Goal: Transaction & Acquisition: Purchase product/service

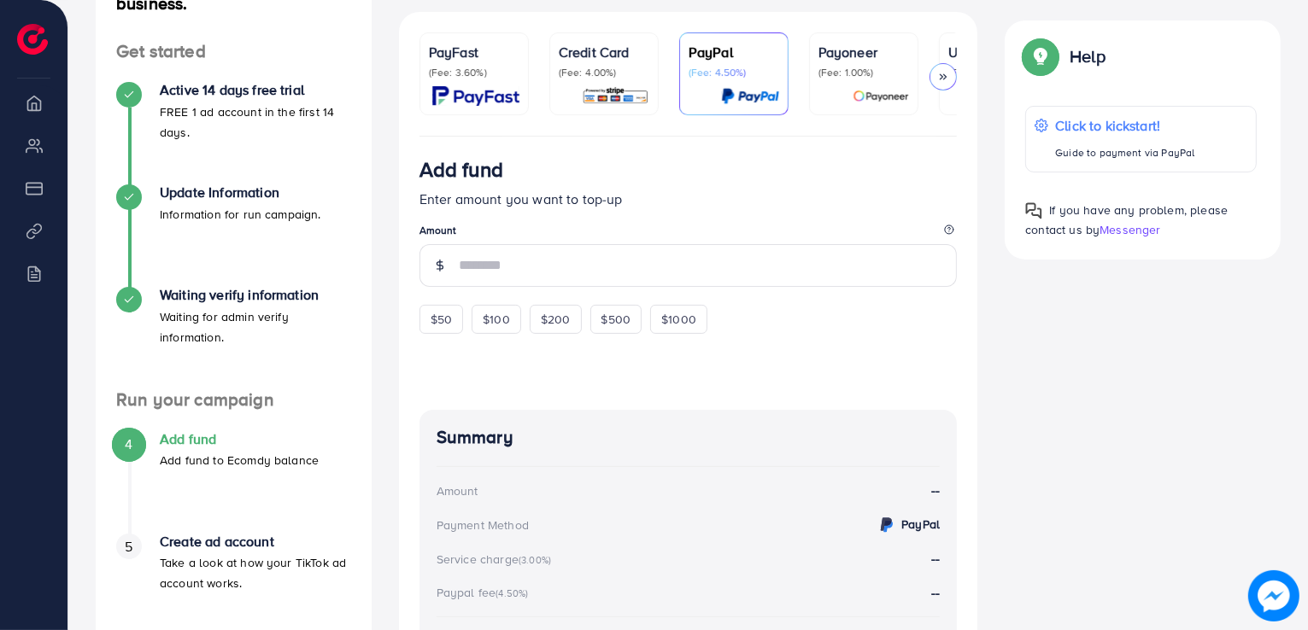
scroll to position [256, 0]
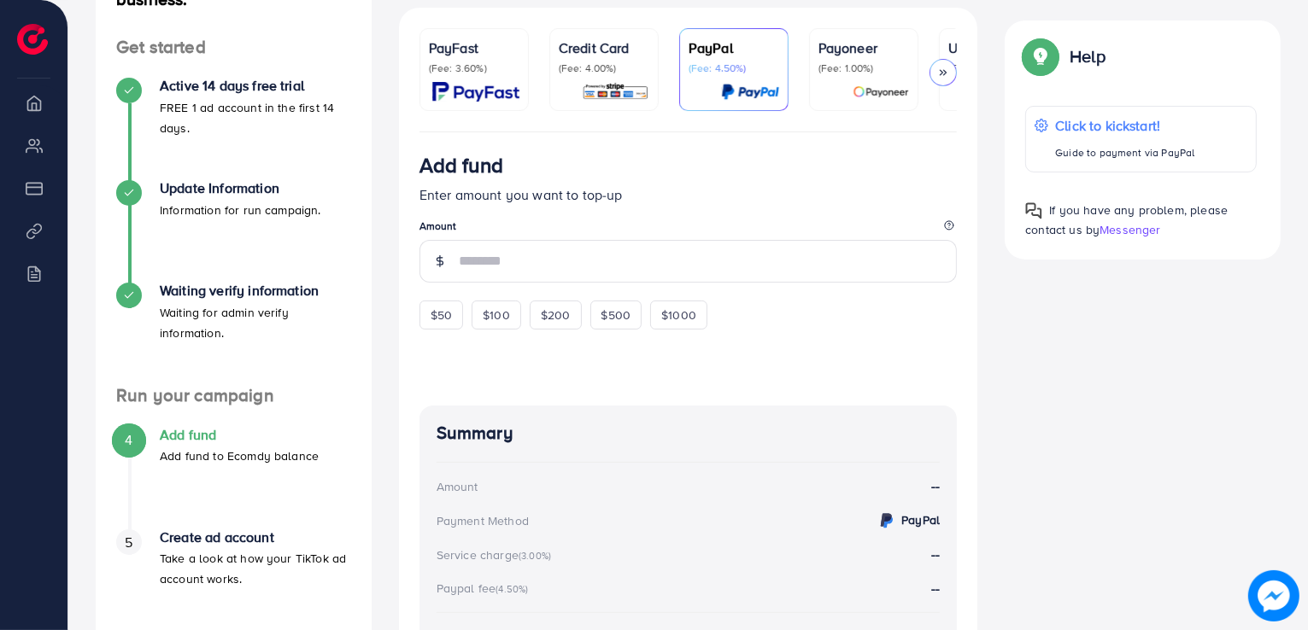
click at [447, 322] on span "$50" at bounding box center [440, 315] width 21 height 17
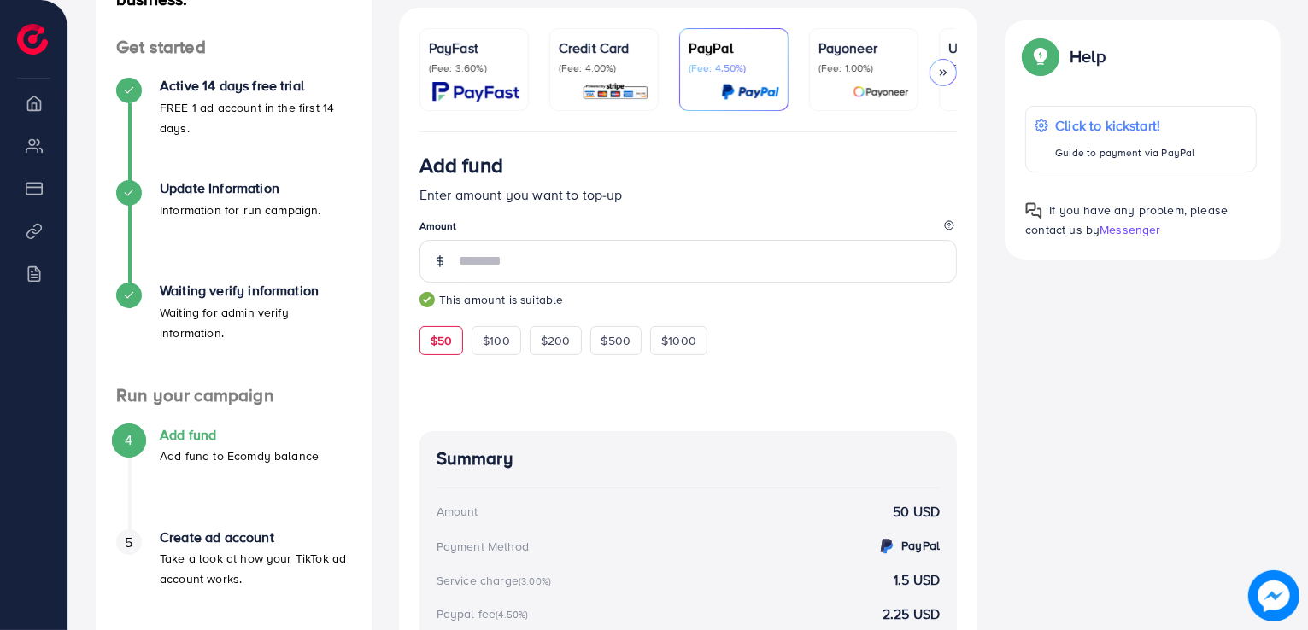
type input "**"
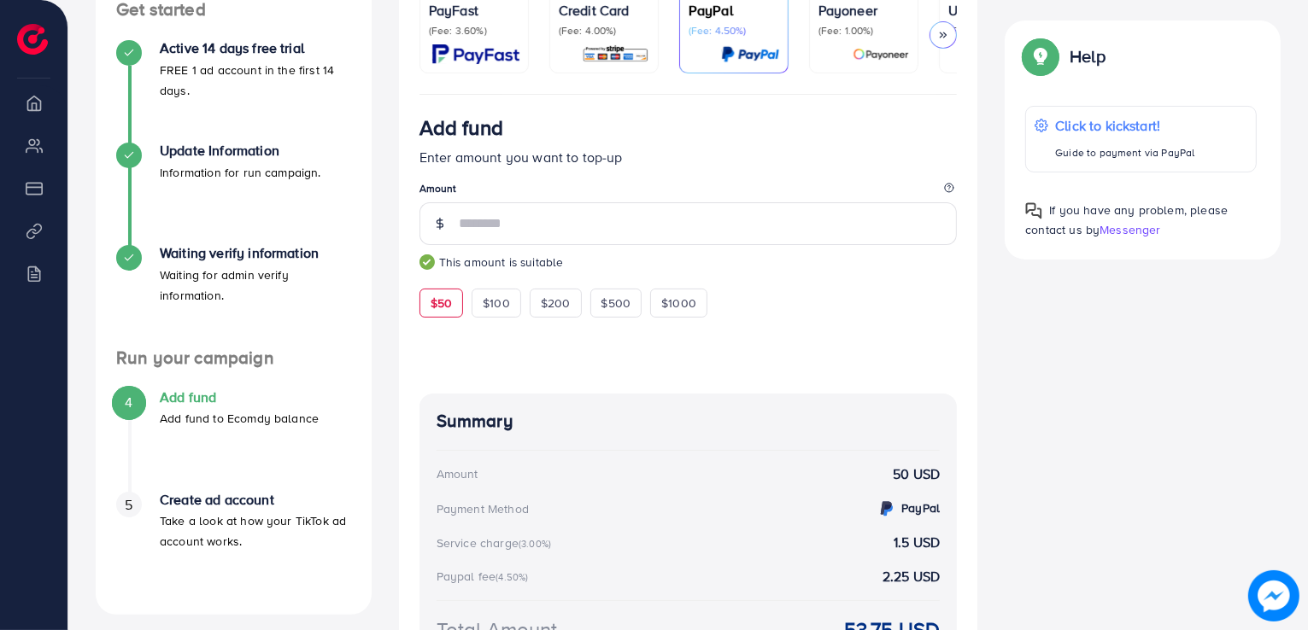
scroll to position [205, 0]
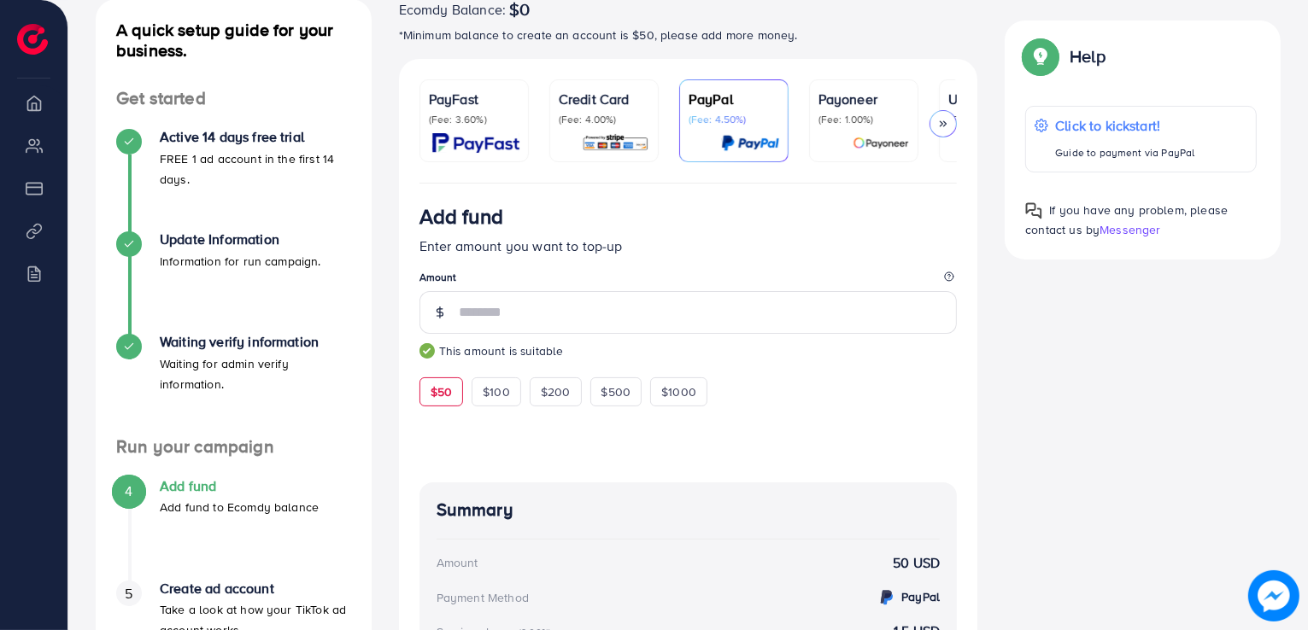
click at [607, 138] on img at bounding box center [615, 143] width 67 height 20
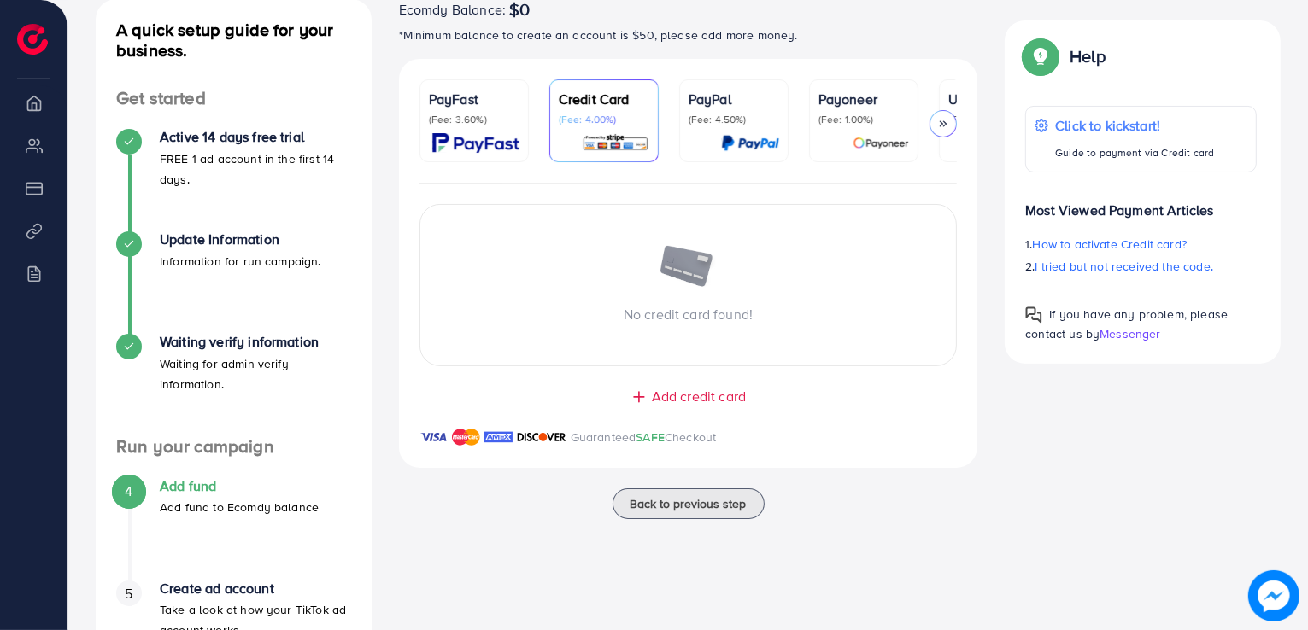
click at [688, 407] on span "Add credit card" at bounding box center [699, 397] width 94 height 20
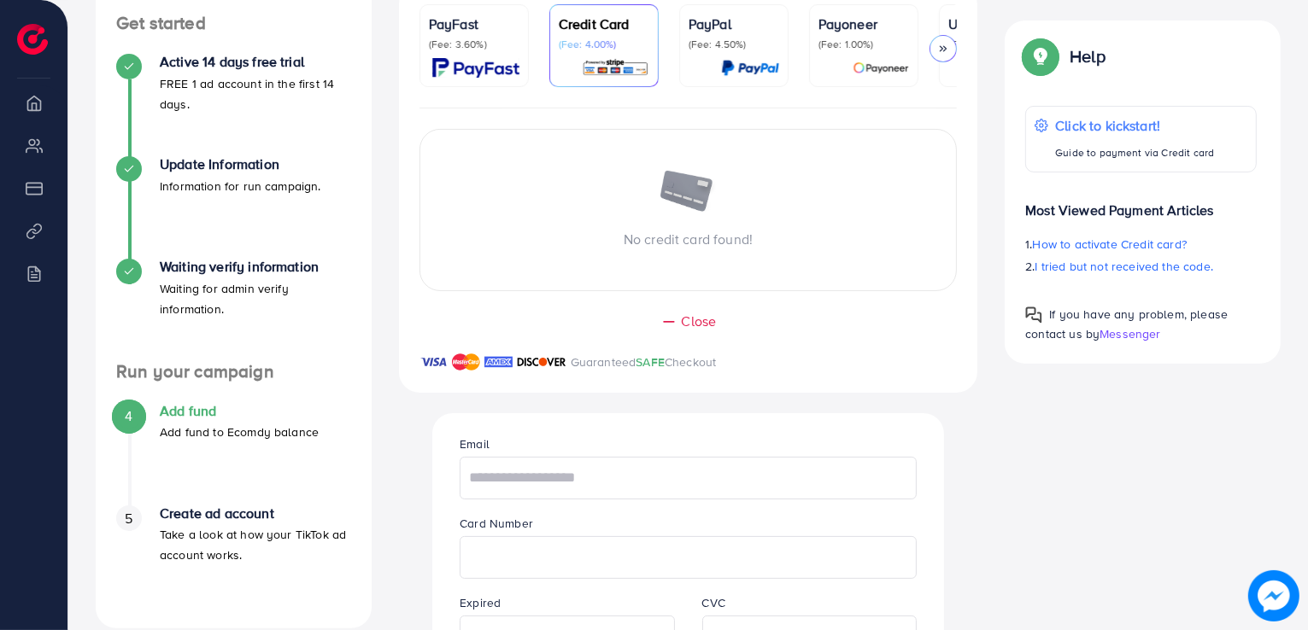
scroll to position [376, 0]
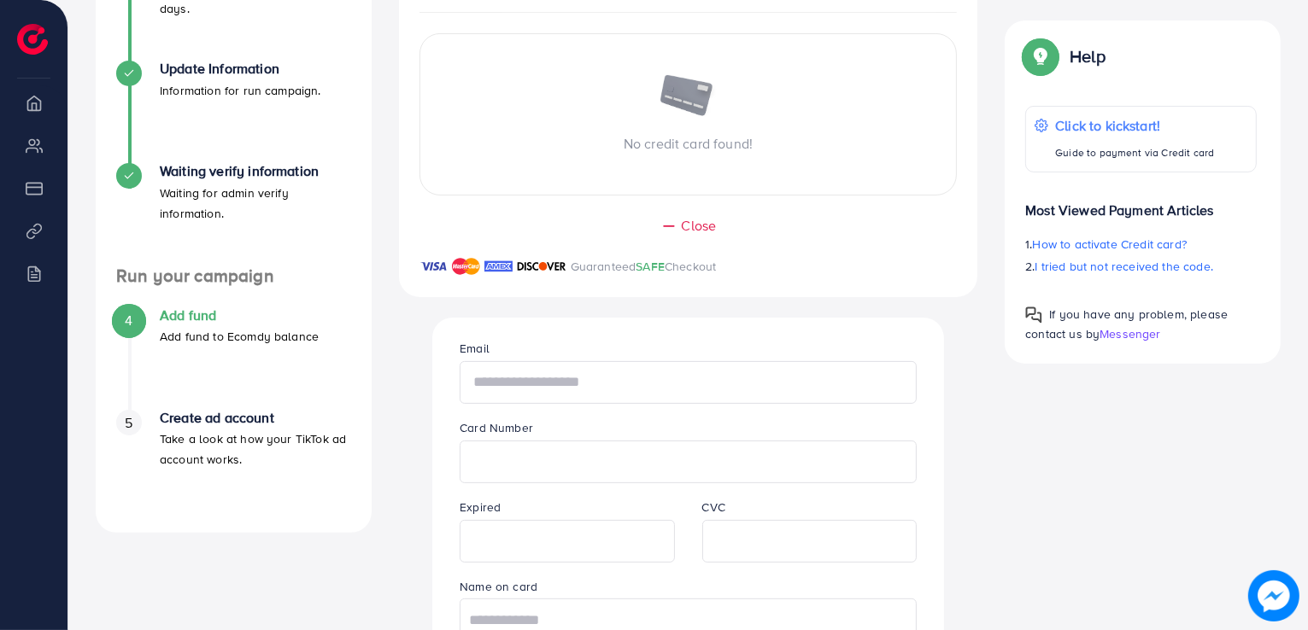
click at [586, 384] on input "text" at bounding box center [688, 382] width 457 height 43
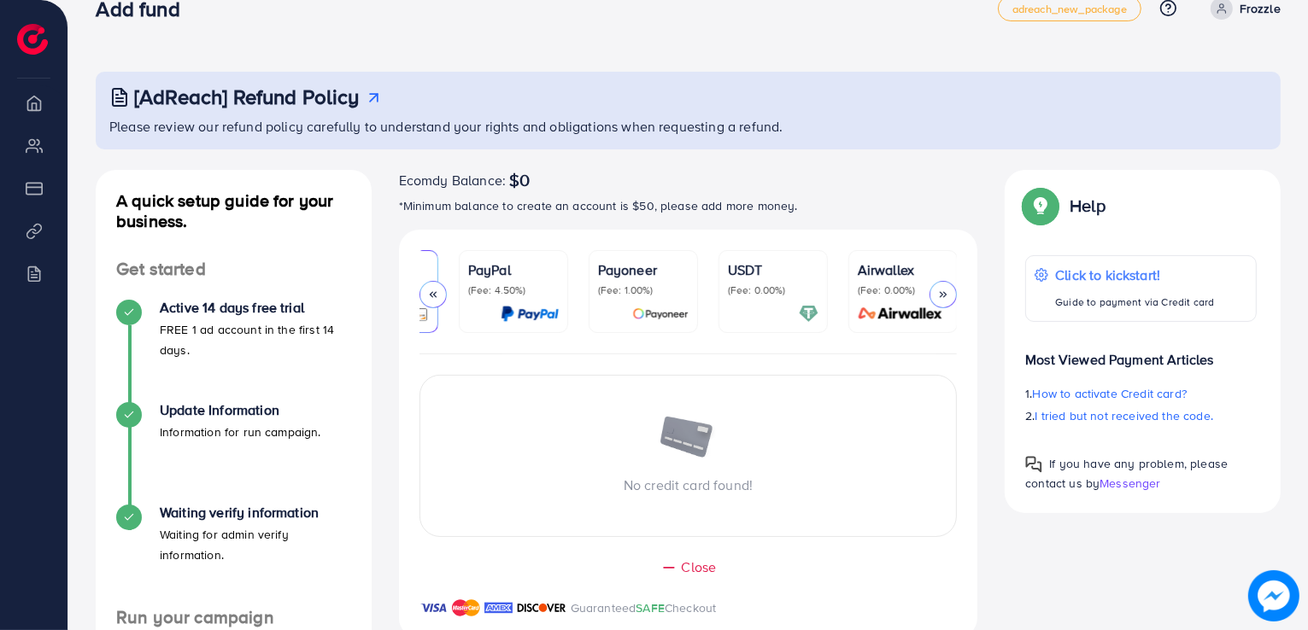
scroll to position [0, 0]
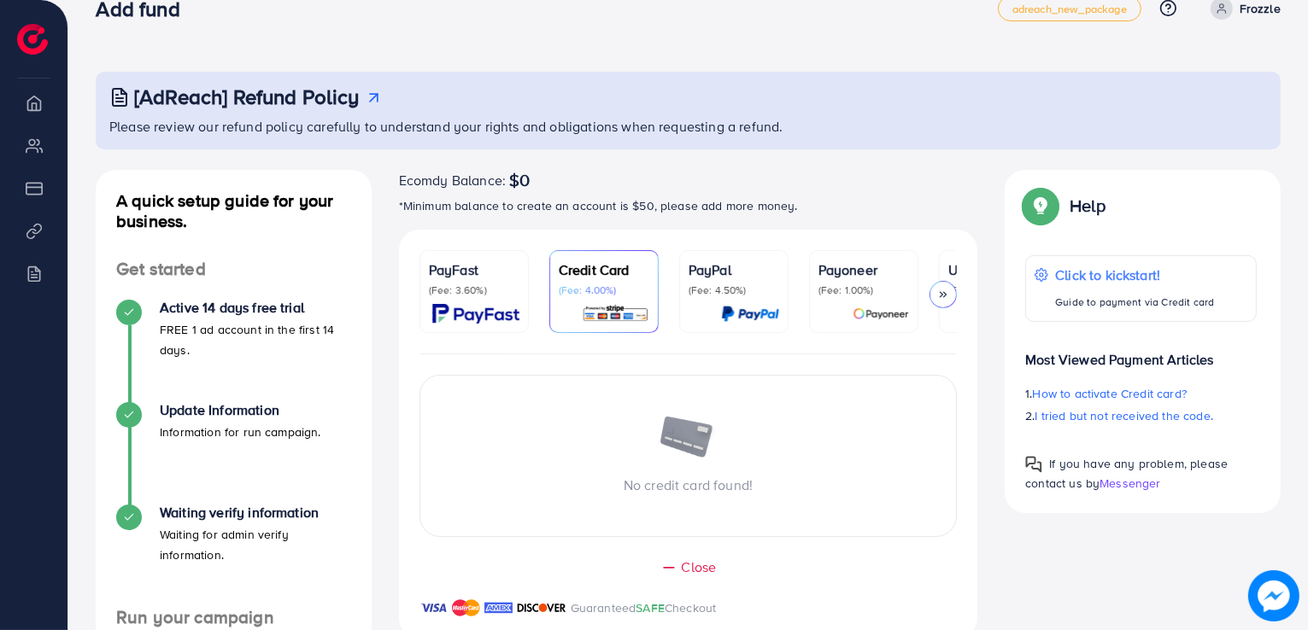
click at [589, 302] on div "Credit Card (Fee: 4.00%)" at bounding box center [604, 292] width 91 height 64
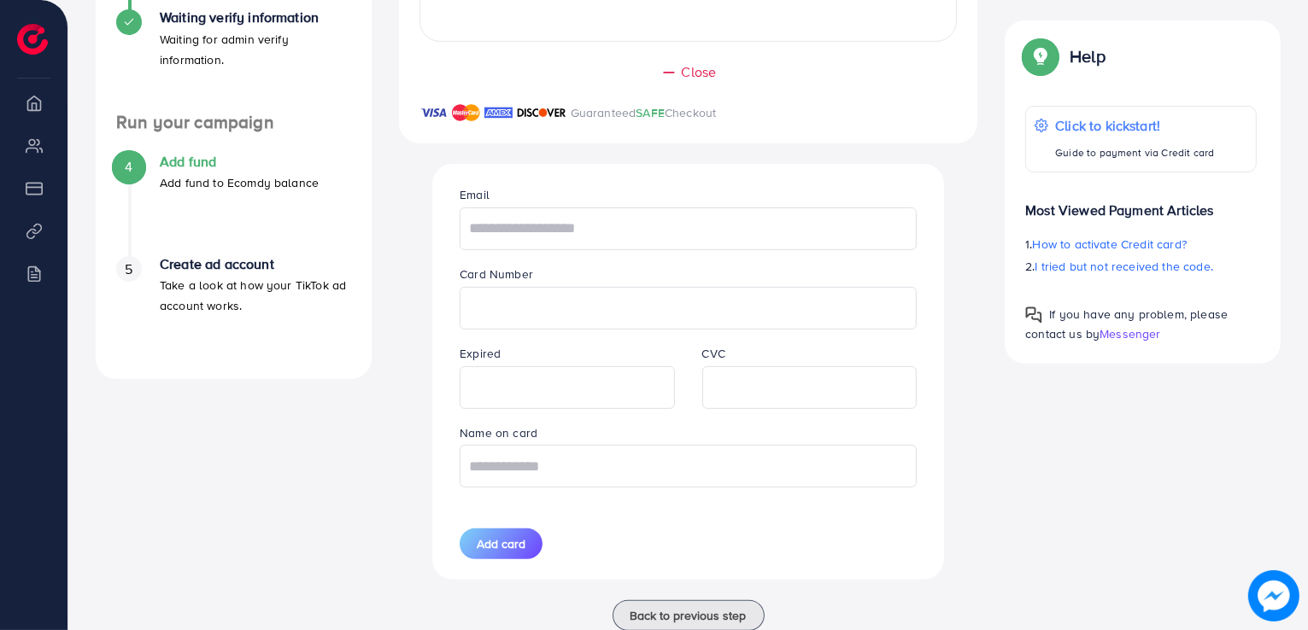
scroll to position [583, 0]
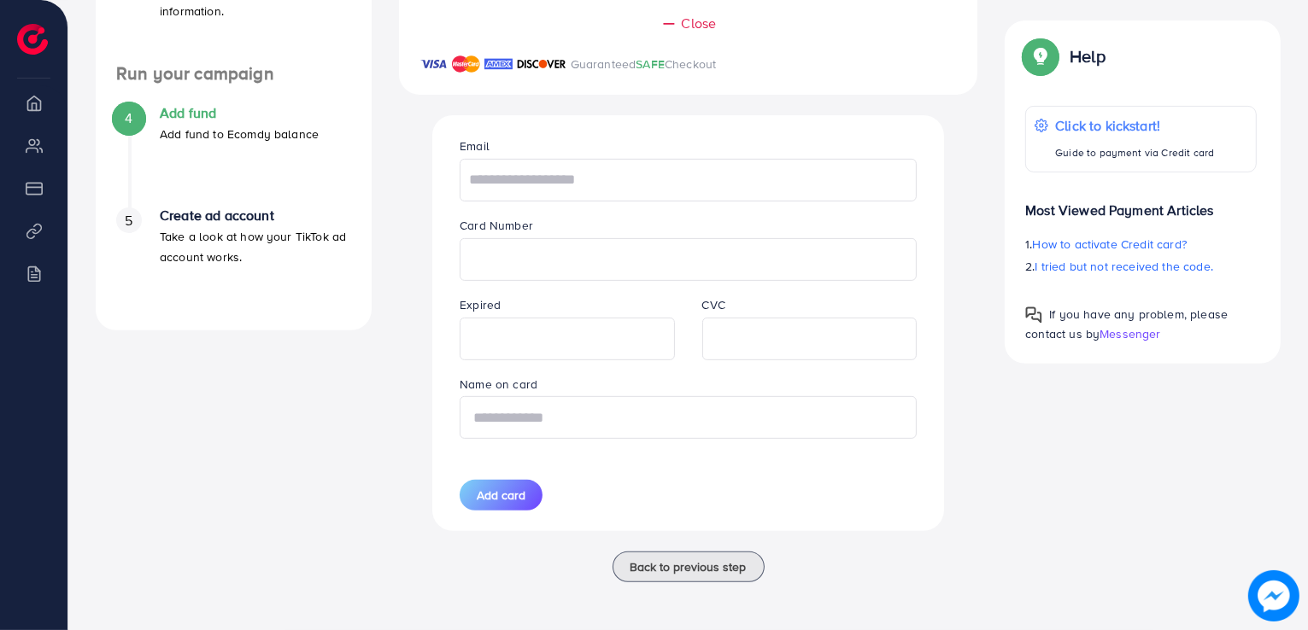
click at [537, 407] on input "text" at bounding box center [688, 417] width 457 height 43
click at [643, 414] on input "text" at bounding box center [688, 417] width 457 height 43
click at [612, 192] on input "text" at bounding box center [688, 180] width 457 height 43
click at [271, 107] on h4 "Add fund" at bounding box center [239, 113] width 159 height 16
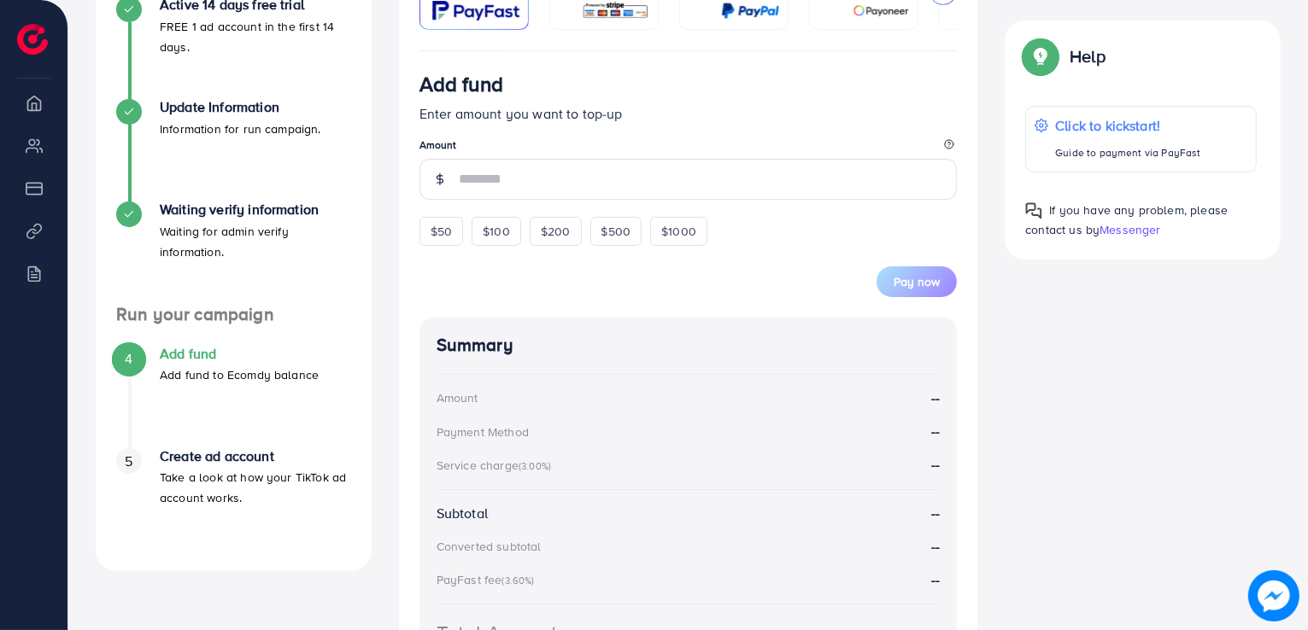
scroll to position [256, 0]
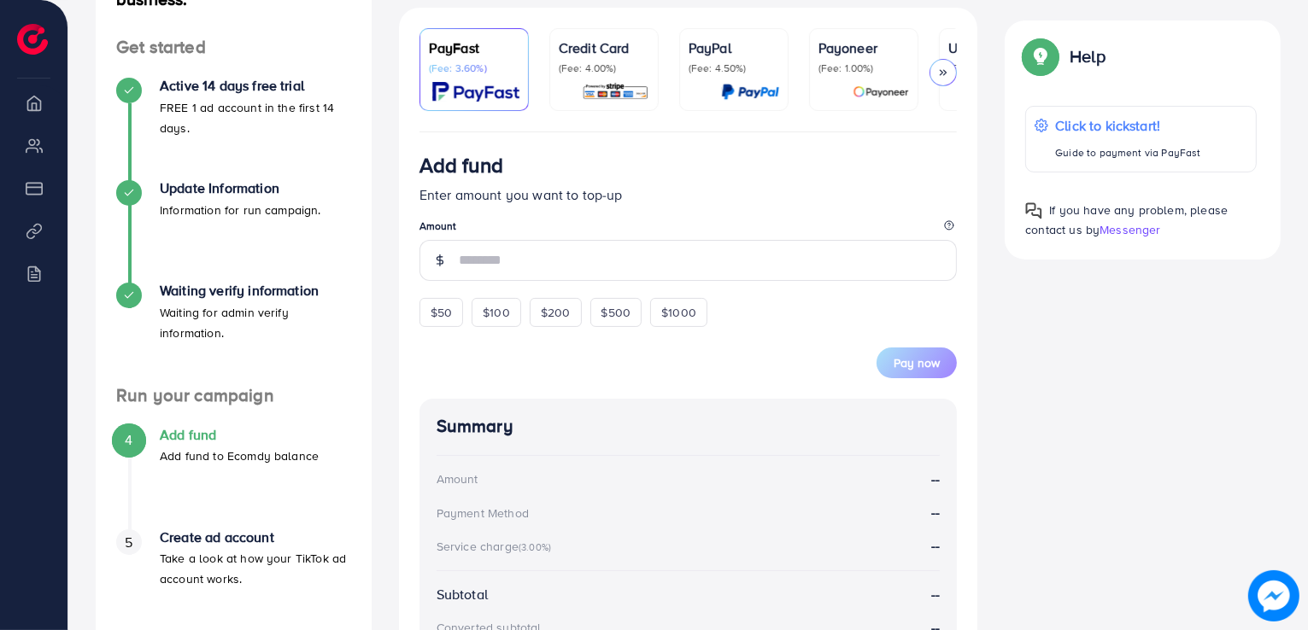
click at [647, 77] on div "Credit Card (Fee: 4.00%)" at bounding box center [604, 70] width 91 height 64
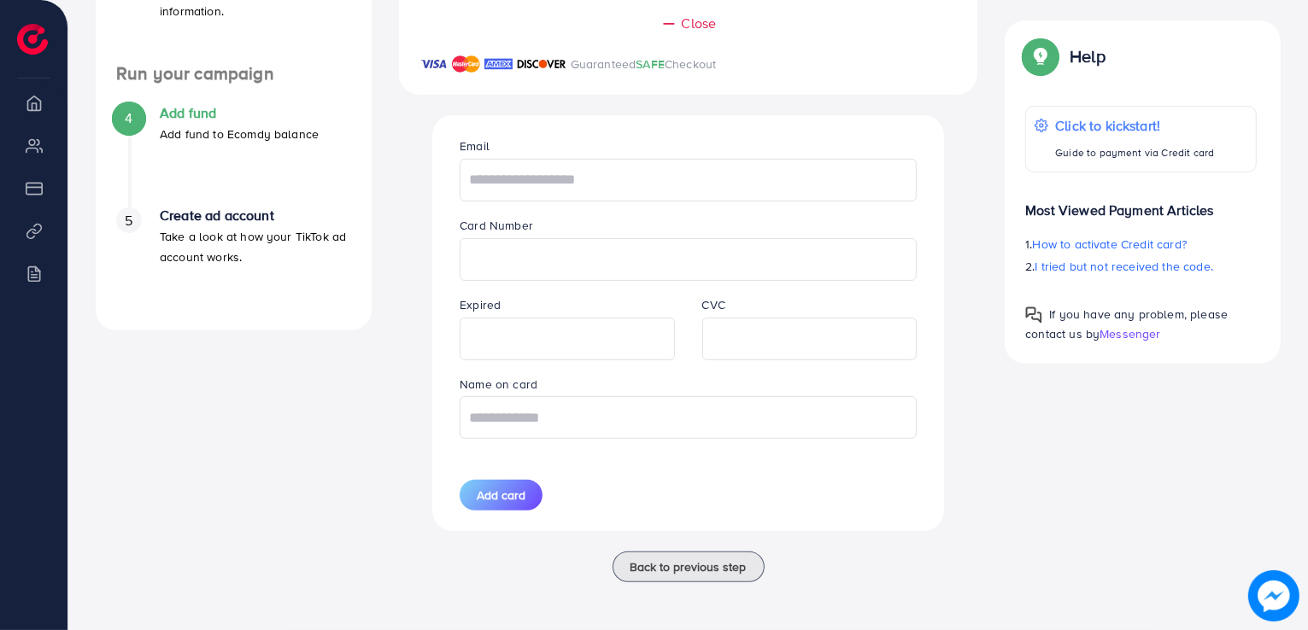
scroll to position [583, 0]
click at [606, 624] on div "[AdReach] Refund Policy Please review our refund policy carefully to understand…" at bounding box center [687, 26] width 1239 height 1209
click at [526, 407] on input "text" at bounding box center [688, 417] width 457 height 43
type input "**********"
click at [566, 179] on input "text" at bounding box center [688, 180] width 457 height 43
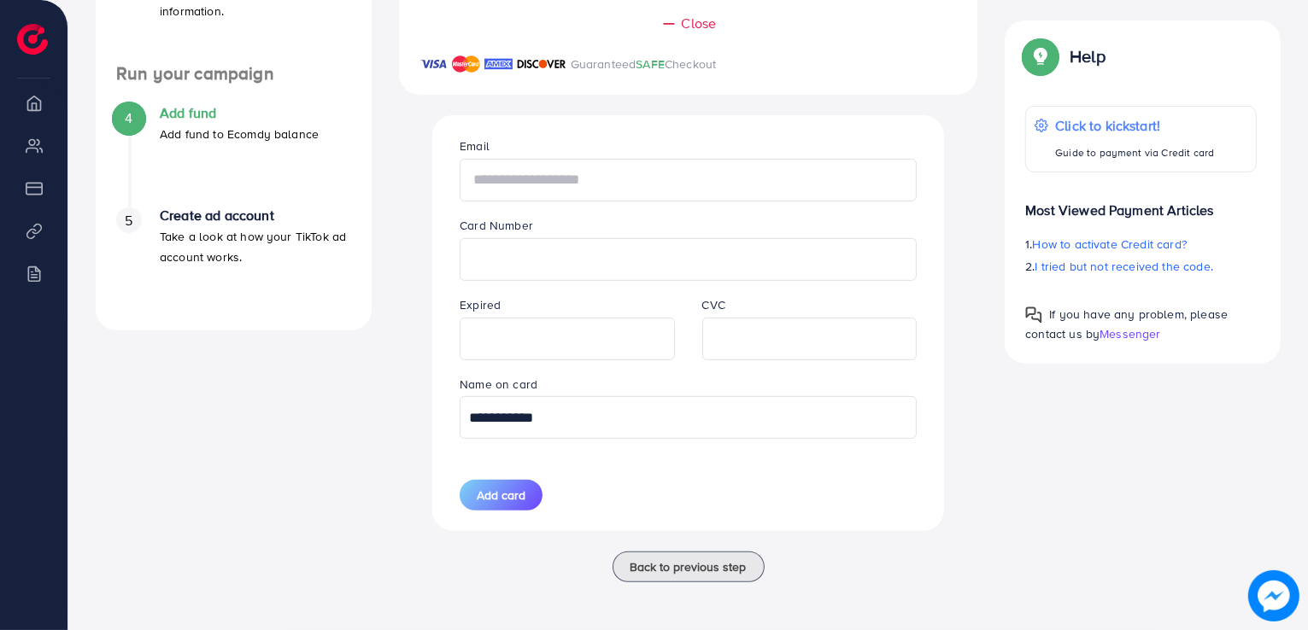
paste input "**********"
type input "**********"
click at [495, 498] on span "Add card" at bounding box center [501, 495] width 49 height 17
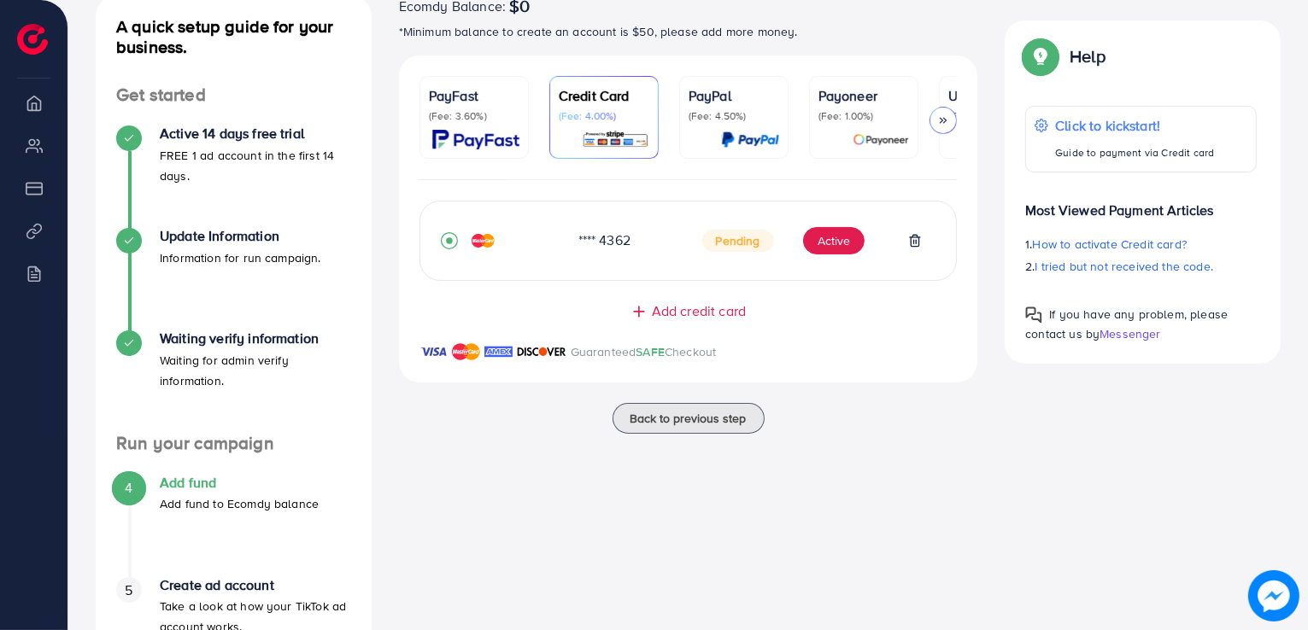
scroll to position [135, 0]
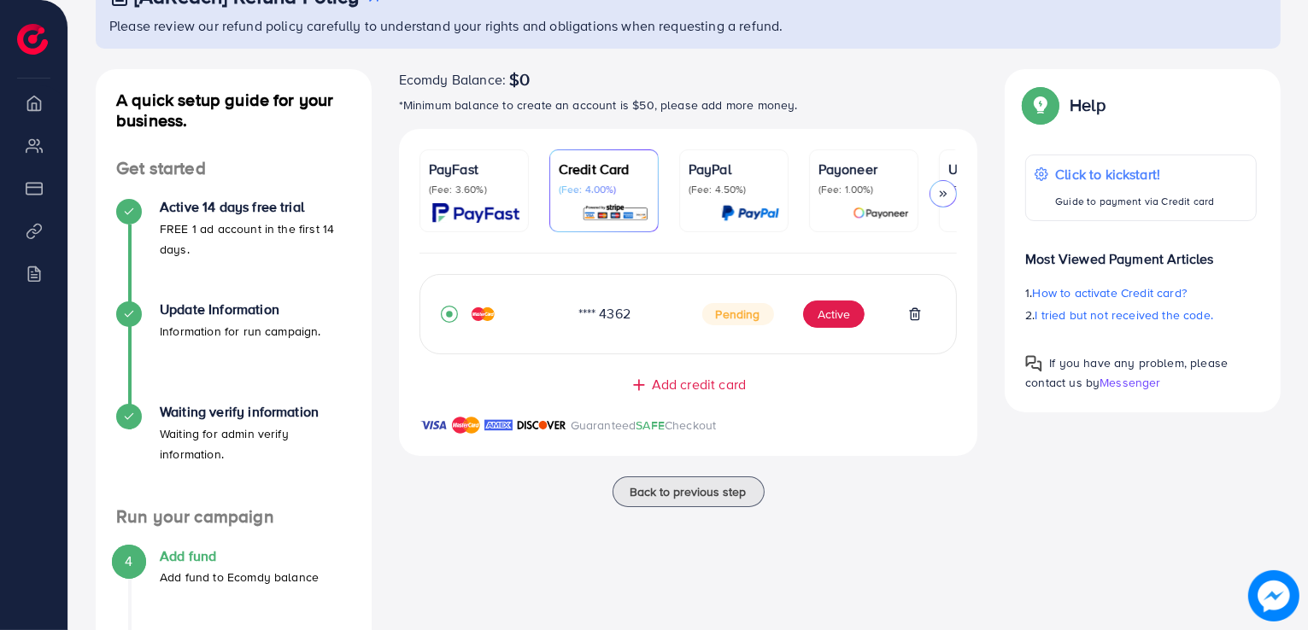
click at [481, 209] on img at bounding box center [475, 213] width 87 height 20
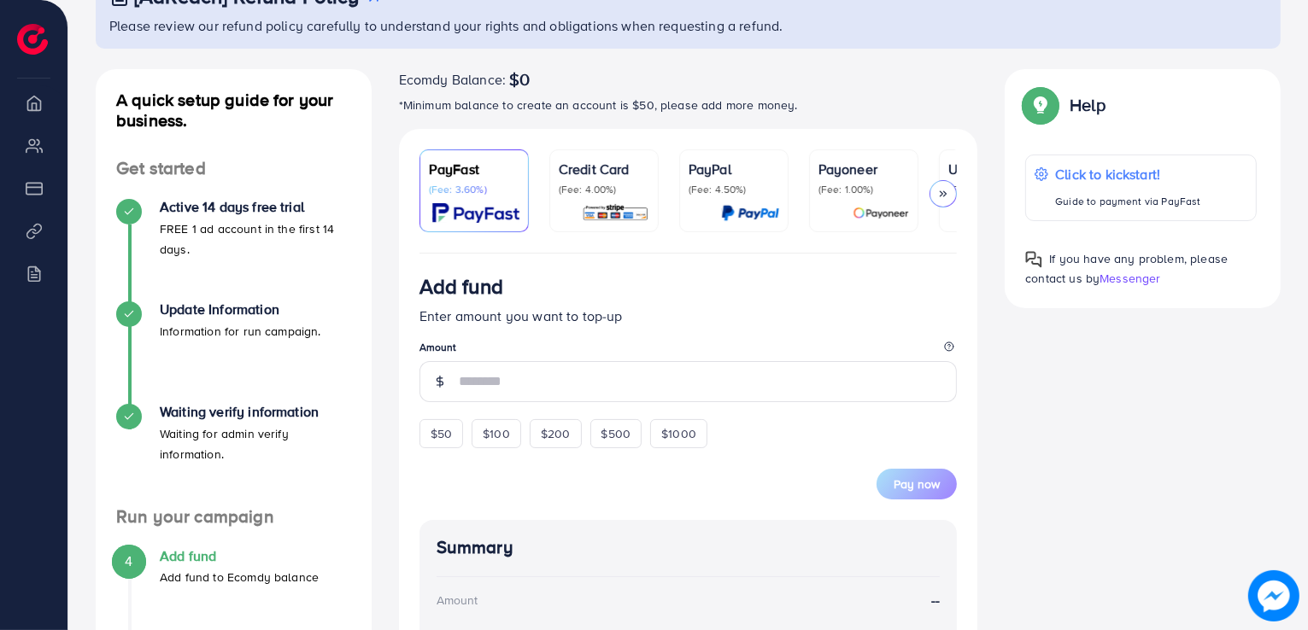
scroll to position [50, 0]
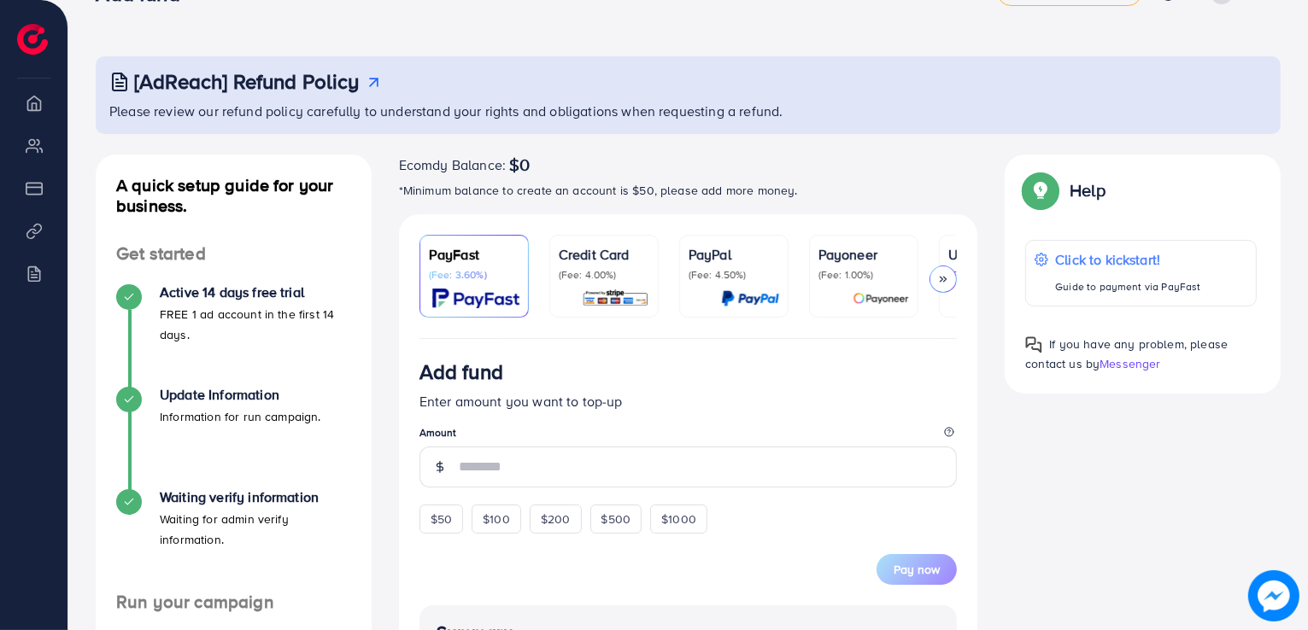
click at [532, 177] on div "Ecomdy Balance: $0 *Minimum balance to create an account is $50, please add mor…" at bounding box center [688, 178] width 579 height 46
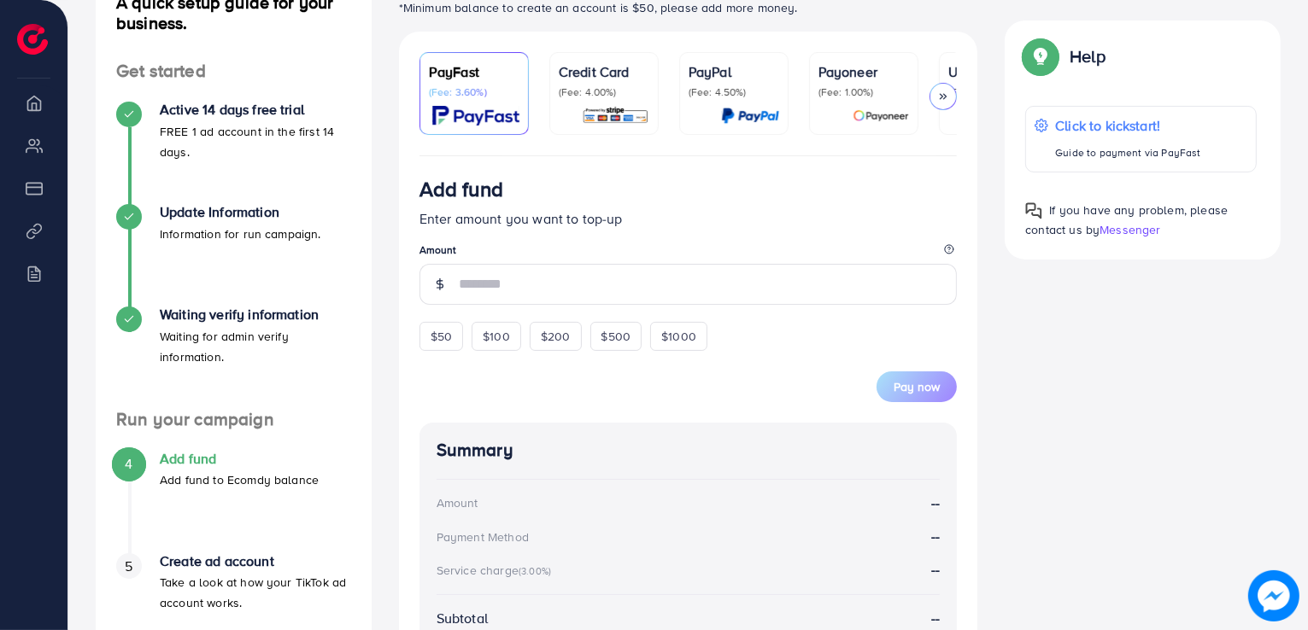
scroll to position [306, 0]
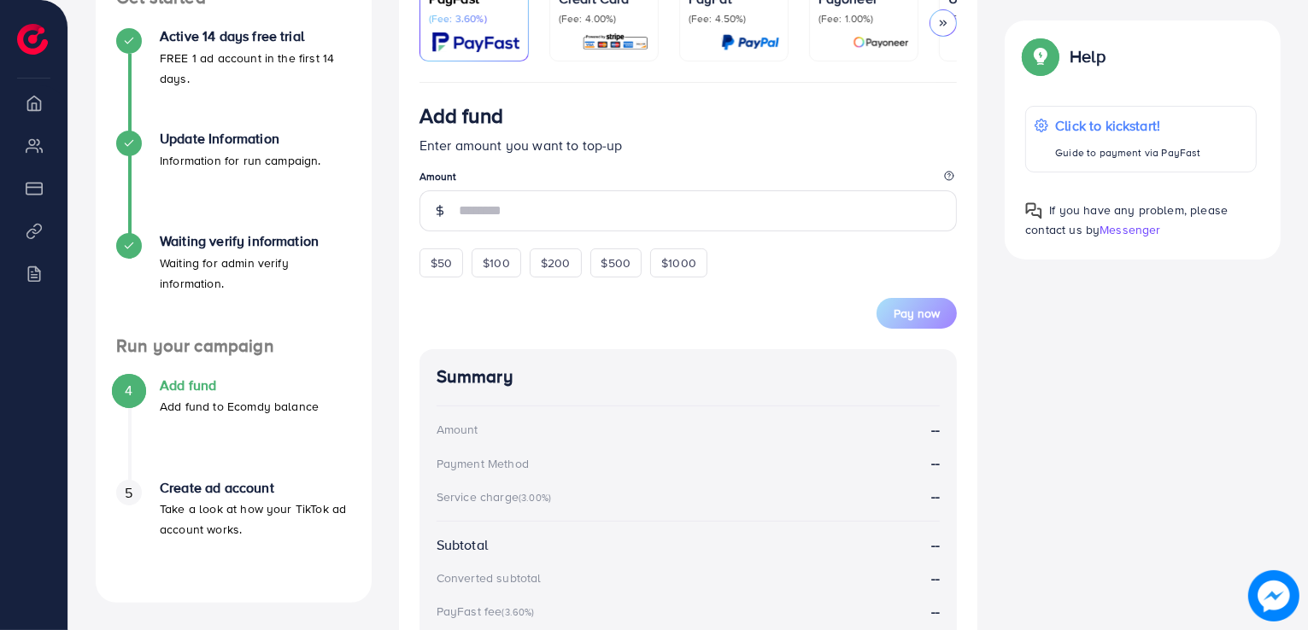
click at [244, 398] on p "Add fund to Ecomdy balance" at bounding box center [239, 406] width 159 height 20
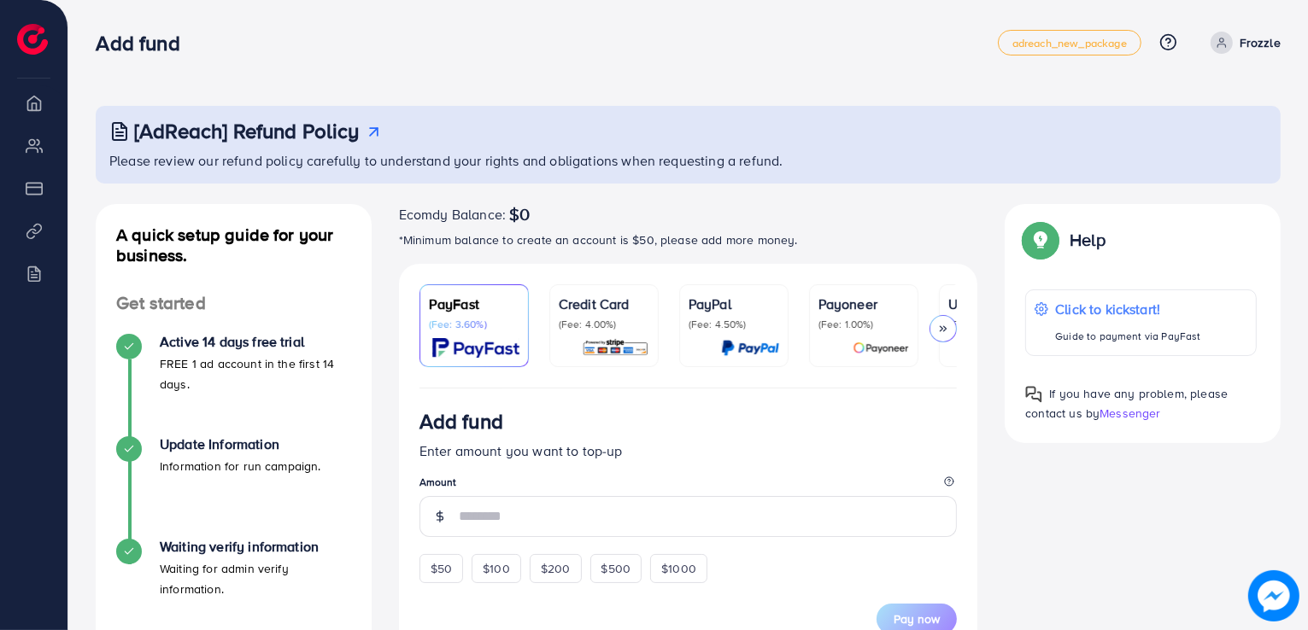
scroll to position [171, 0]
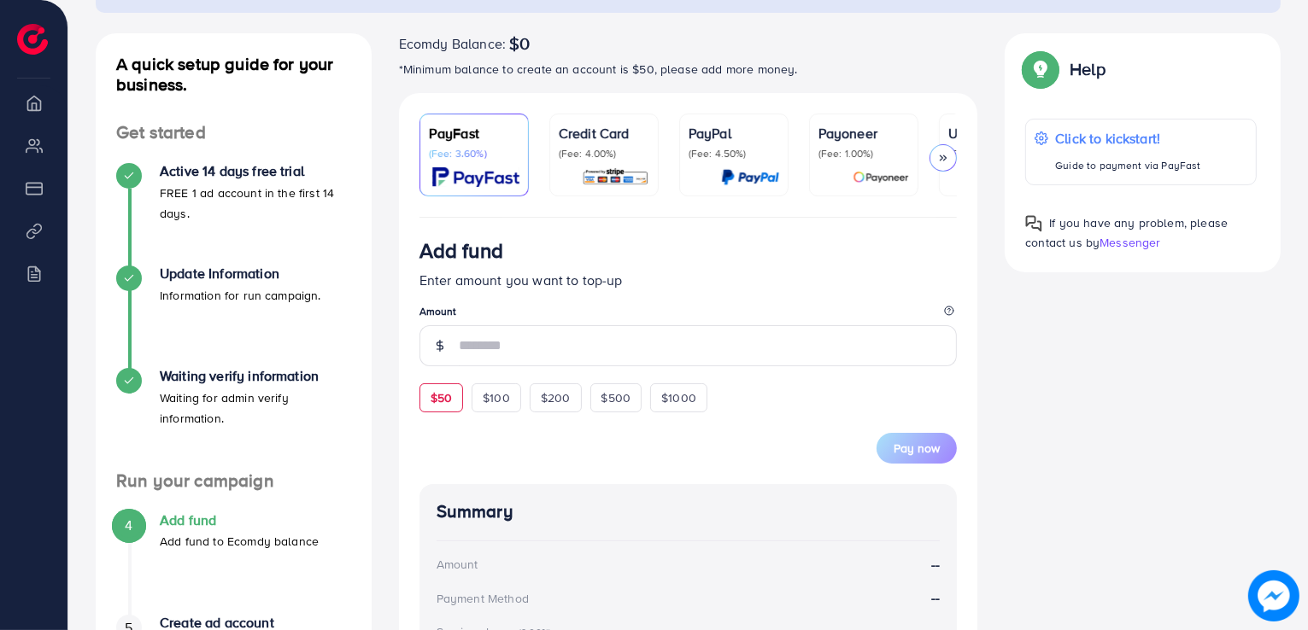
click at [462, 405] on div "$50" at bounding box center [441, 398] width 44 height 29
type input "**"
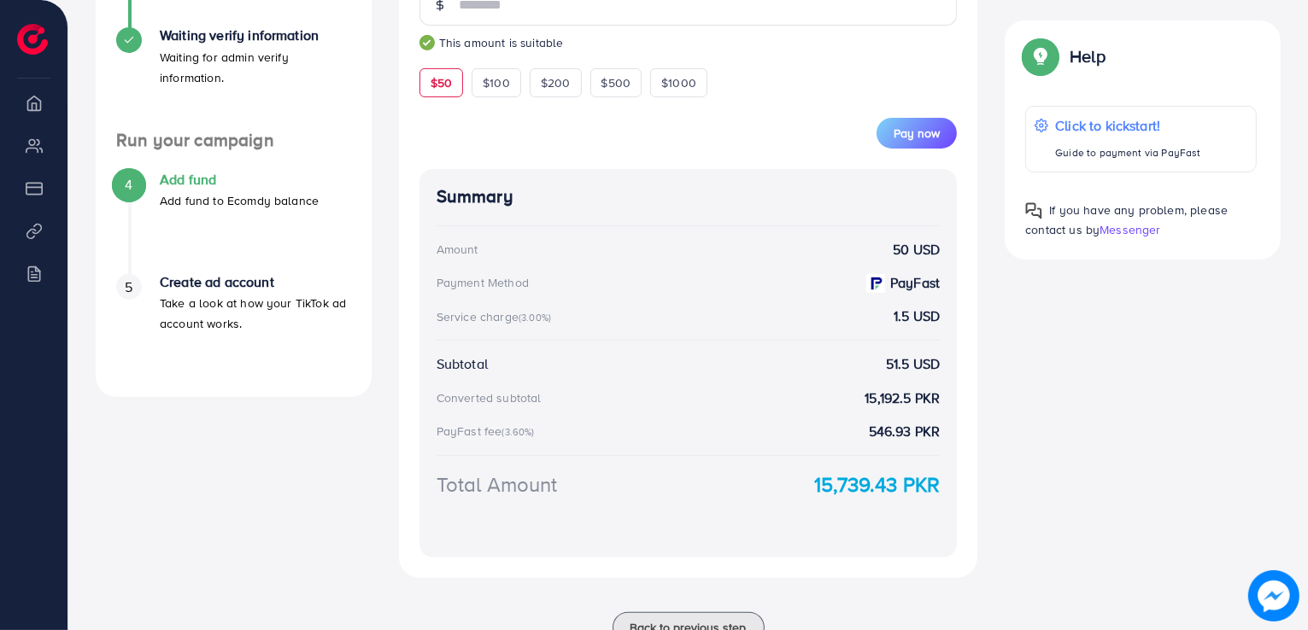
scroll to position [512, 0]
click at [911, 147] on button "Pay now" at bounding box center [916, 132] width 80 height 31
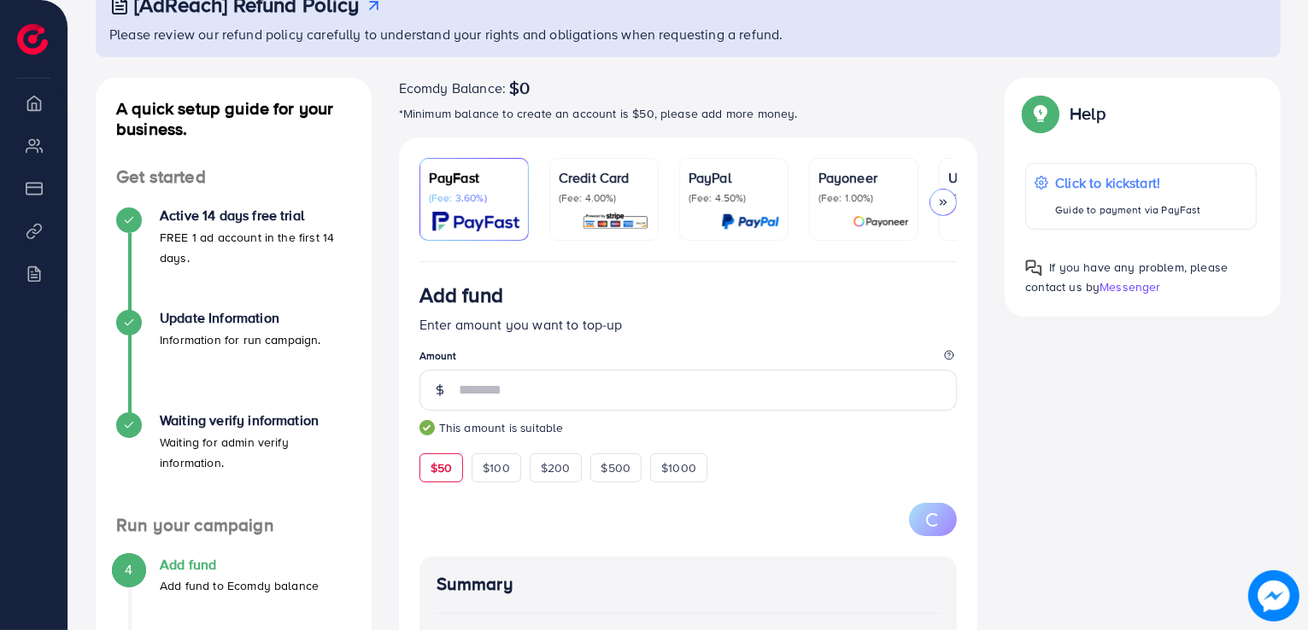
scroll to position [123, 0]
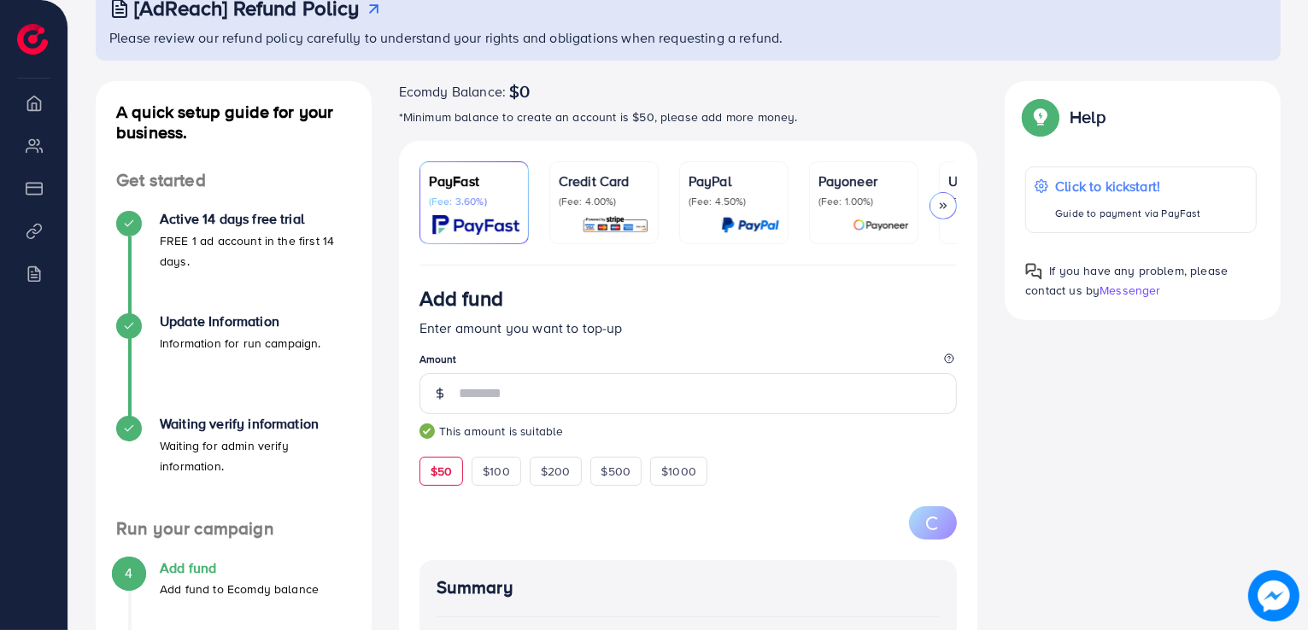
click at [634, 172] on p "Credit Card" at bounding box center [604, 181] width 91 height 20
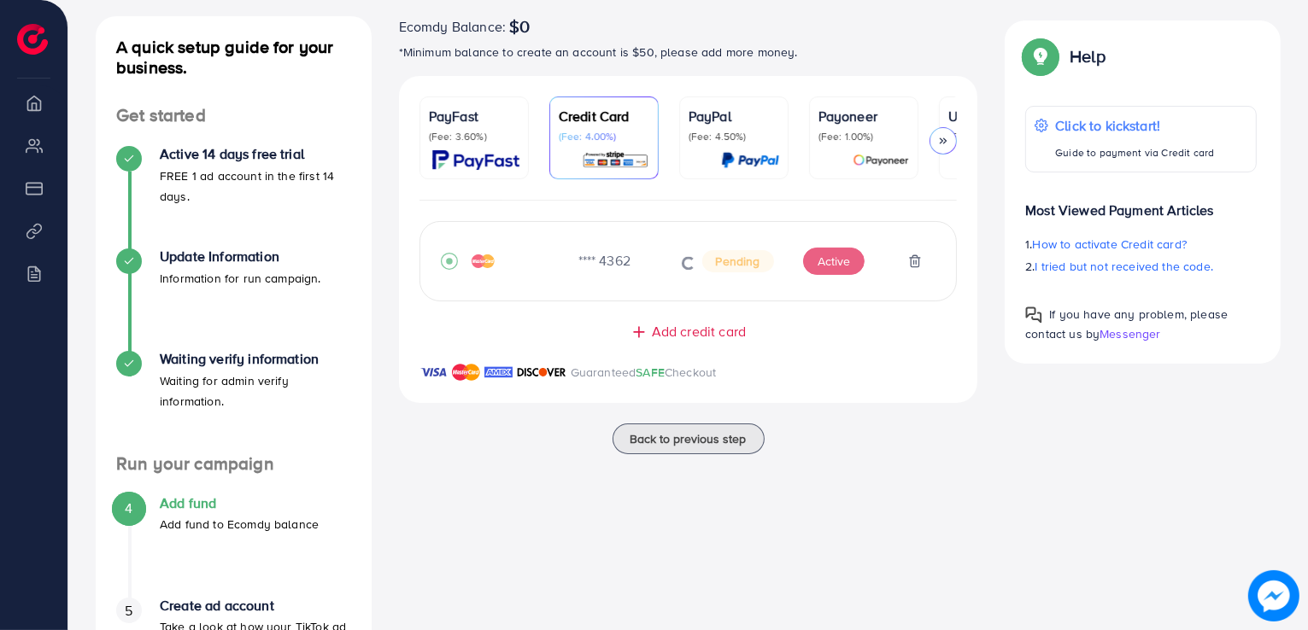
scroll to position [189, 0]
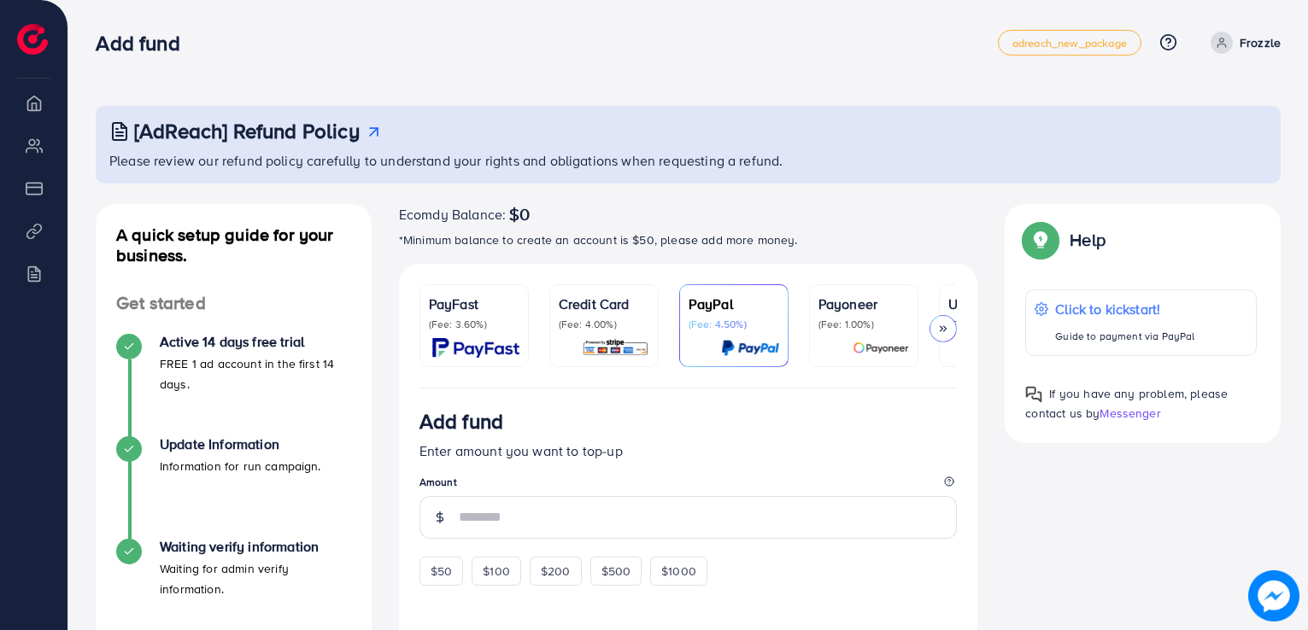
click at [605, 318] on p "(Fee: 4.00%)" at bounding box center [604, 325] width 91 height 14
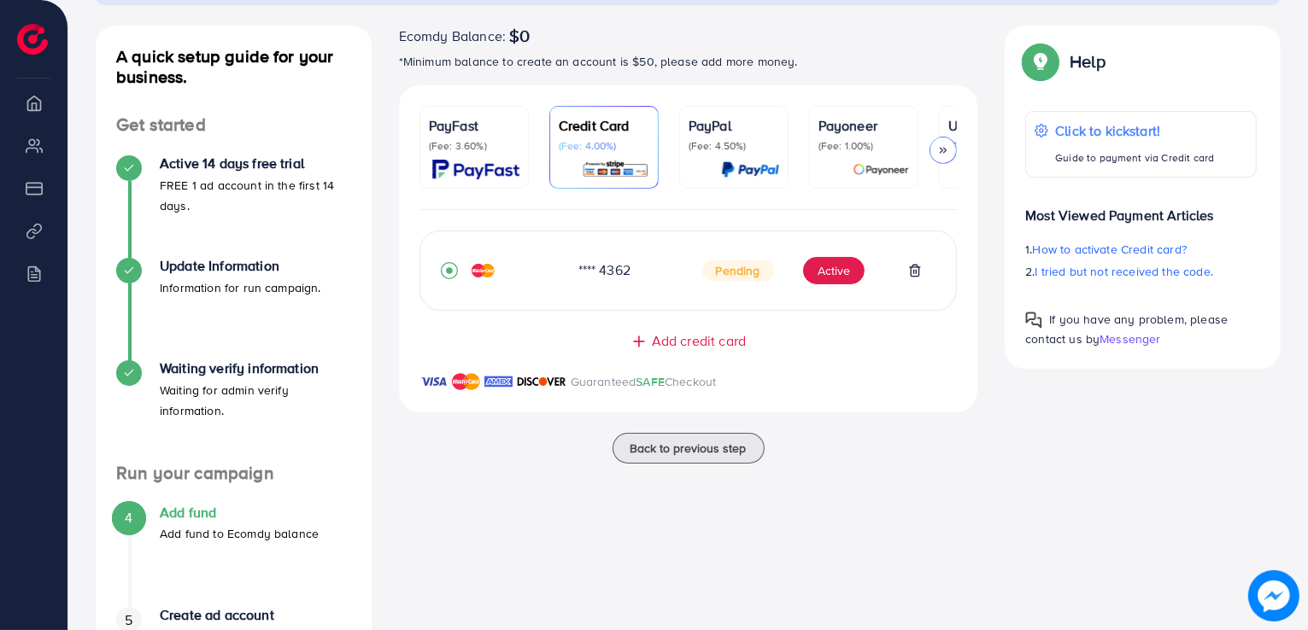
scroll to position [256, 0]
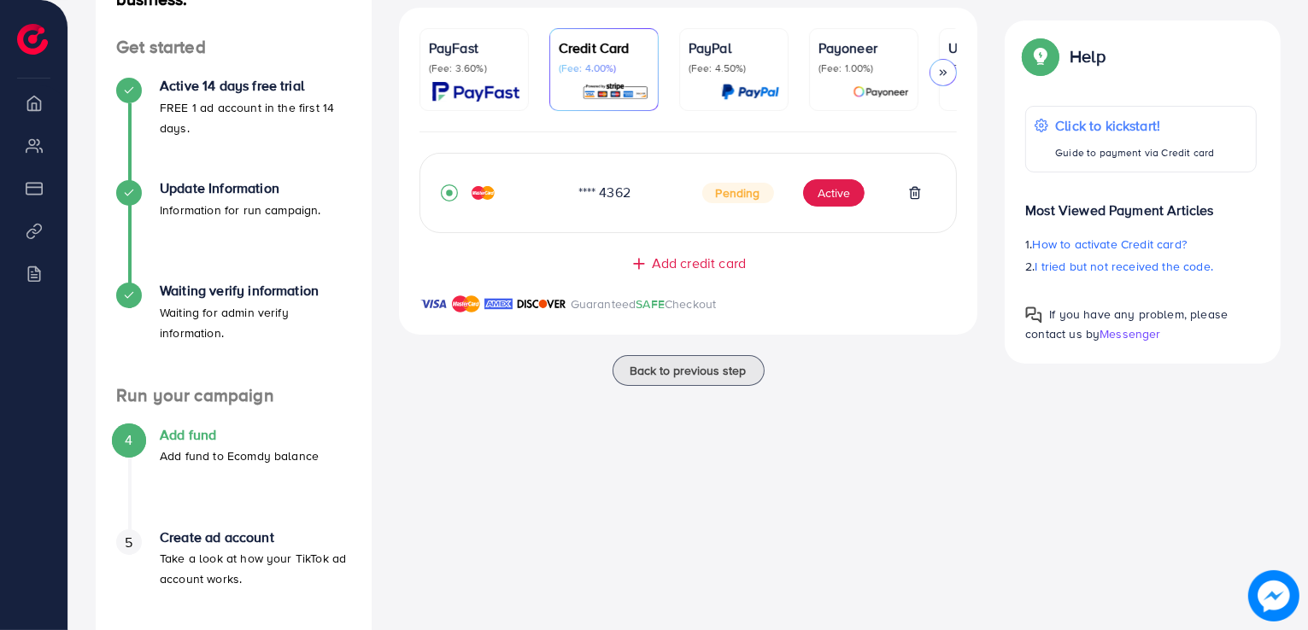
click at [636, 212] on div "**** 4362 Pending Active" at bounding box center [688, 193] width 495 height 38
click at [813, 196] on button "Active" at bounding box center [833, 192] width 61 height 27
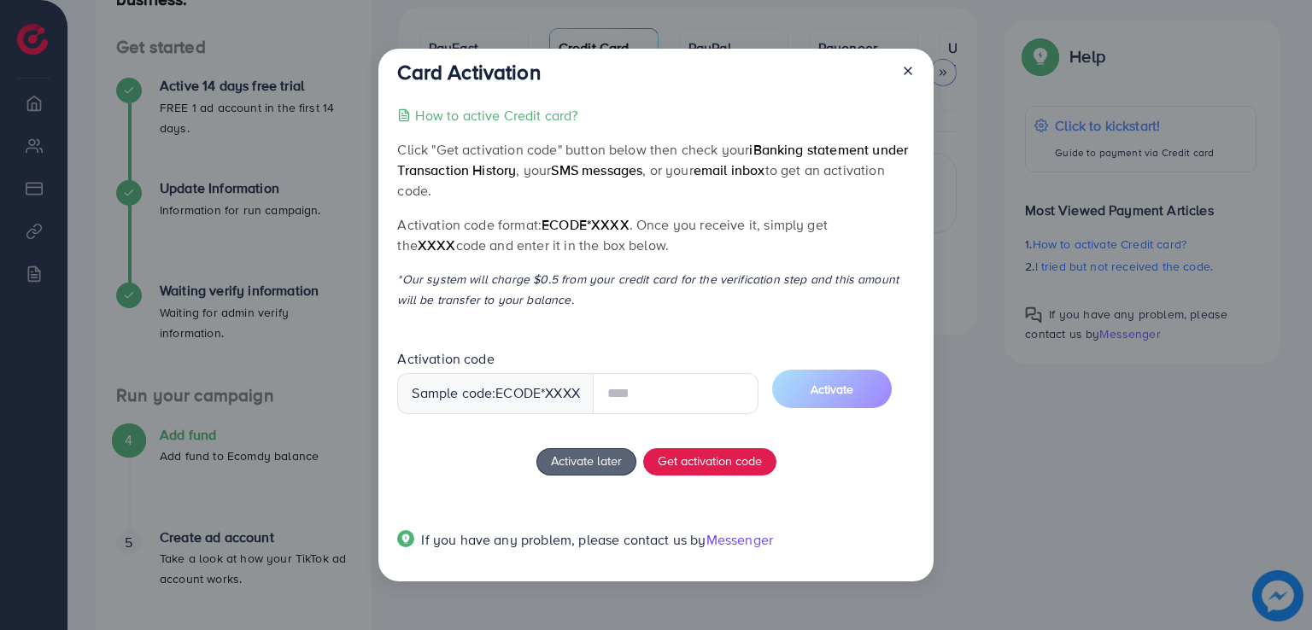
click at [907, 74] on div at bounding box center [900, 76] width 27 height 32
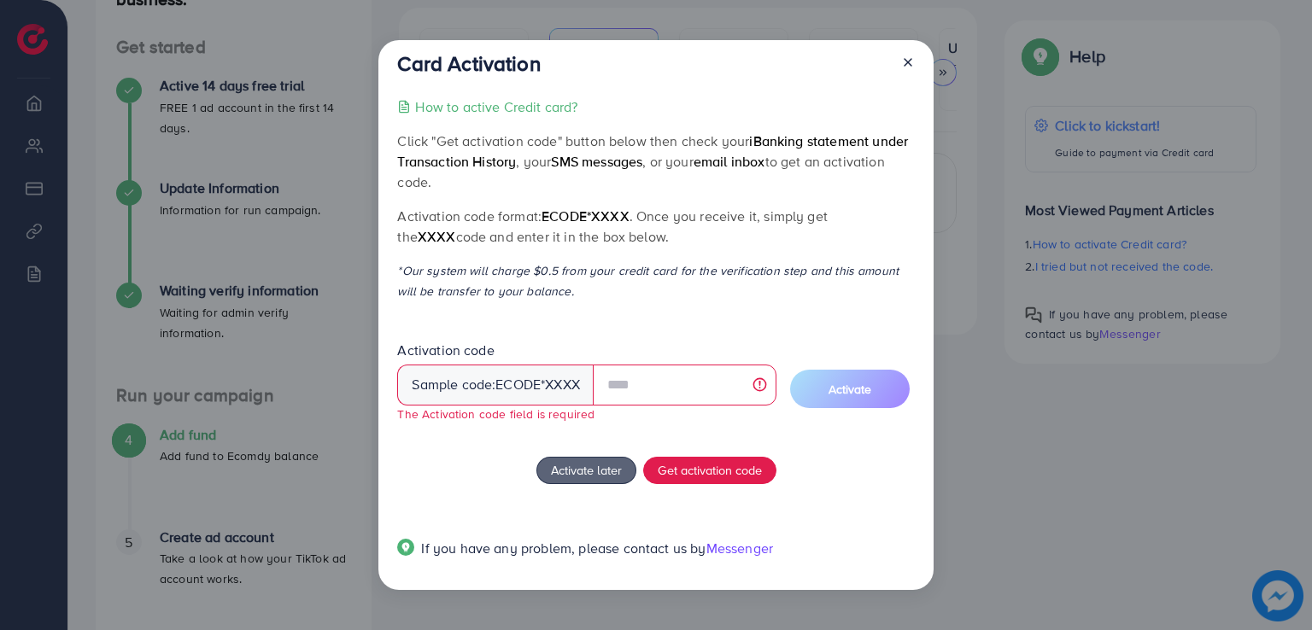
click at [887, 70] on div at bounding box center [900, 67] width 27 height 32
click at [902, 56] on icon at bounding box center [908, 63] width 14 height 14
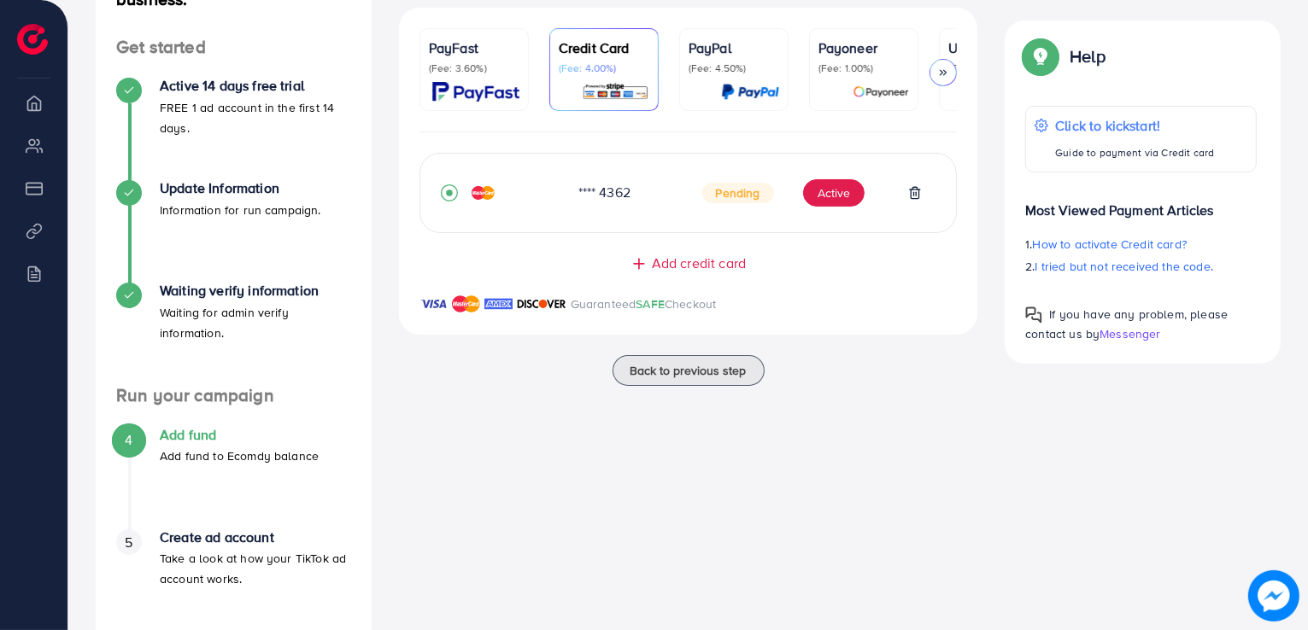
click at [530, 90] on ul "PayFast (Fee: 3.60%) Credit Card (Fee: 4.00%) PayPal (Fee: 4.50%) Payoneer (Fee…" at bounding box center [688, 80] width 538 height 104
click at [501, 80] on div "PayFast (Fee: 3.60%)" at bounding box center [474, 70] width 91 height 64
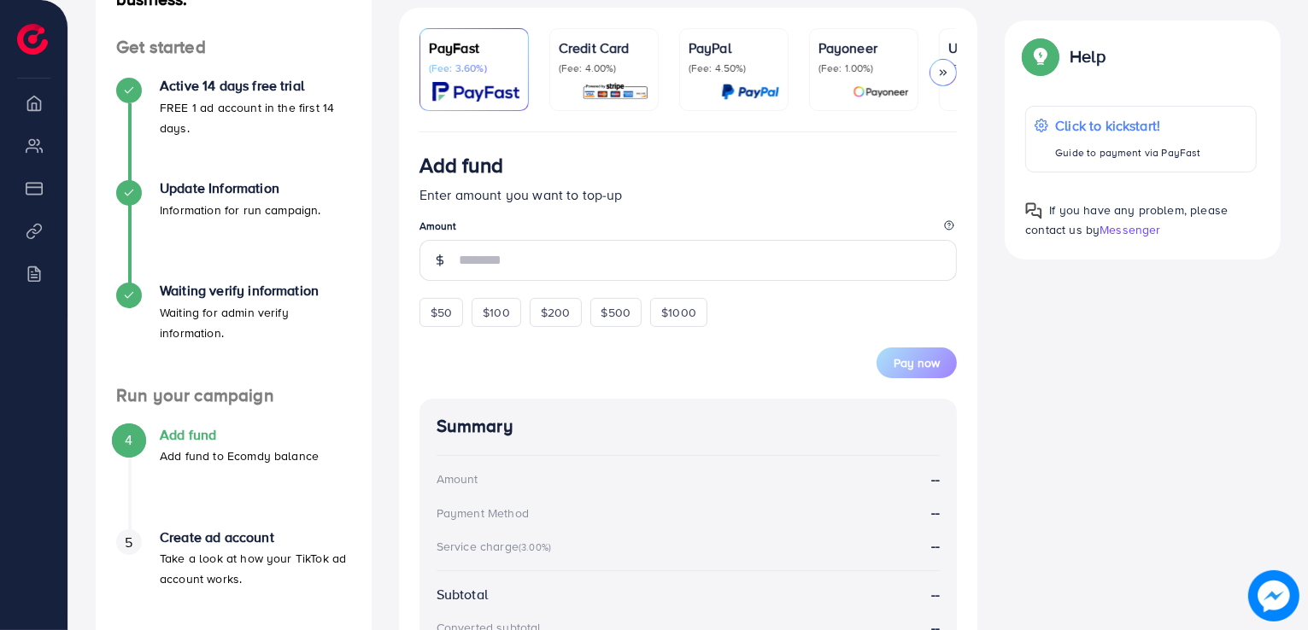
click at [635, 60] on div "Credit Card (Fee: 4.00%)" at bounding box center [604, 57] width 91 height 38
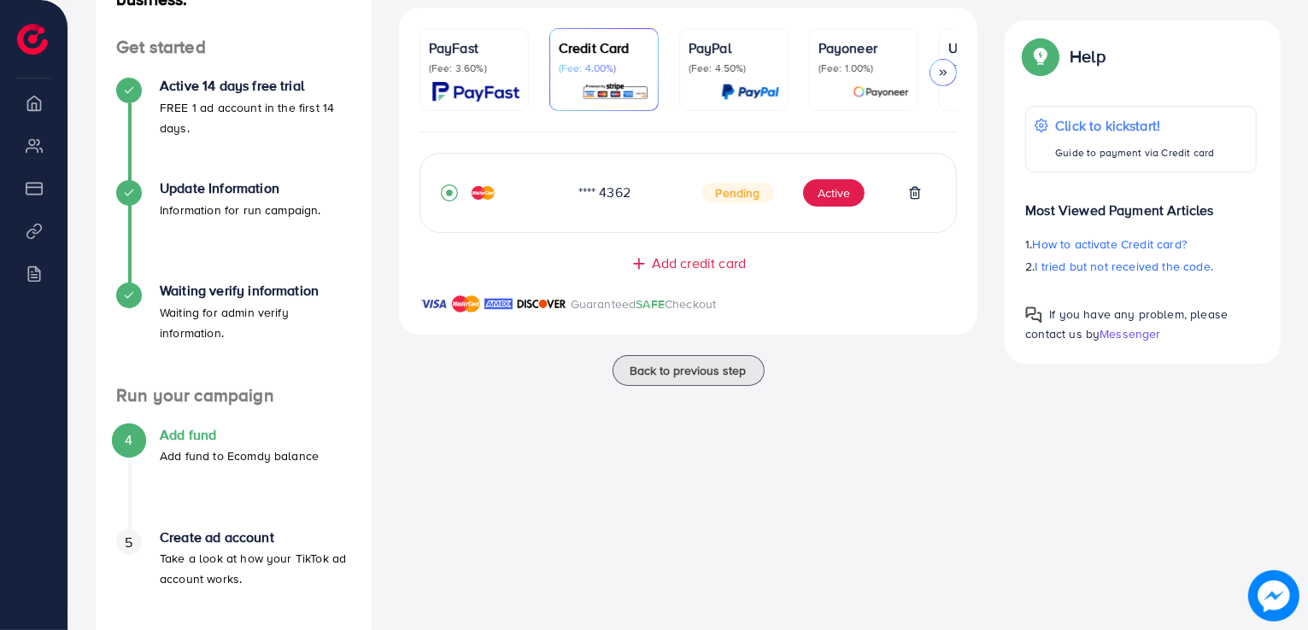
click at [912, 196] on icon at bounding box center [915, 193] width 14 height 14
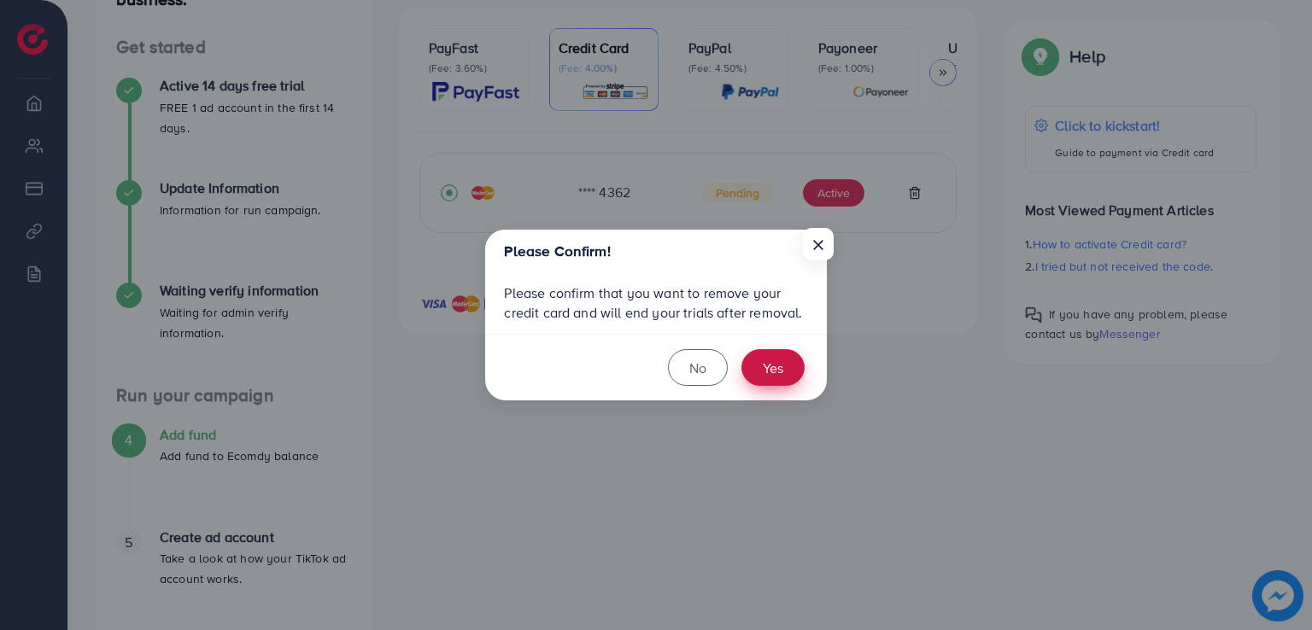
click at [779, 360] on button "Yes" at bounding box center [772, 367] width 63 height 37
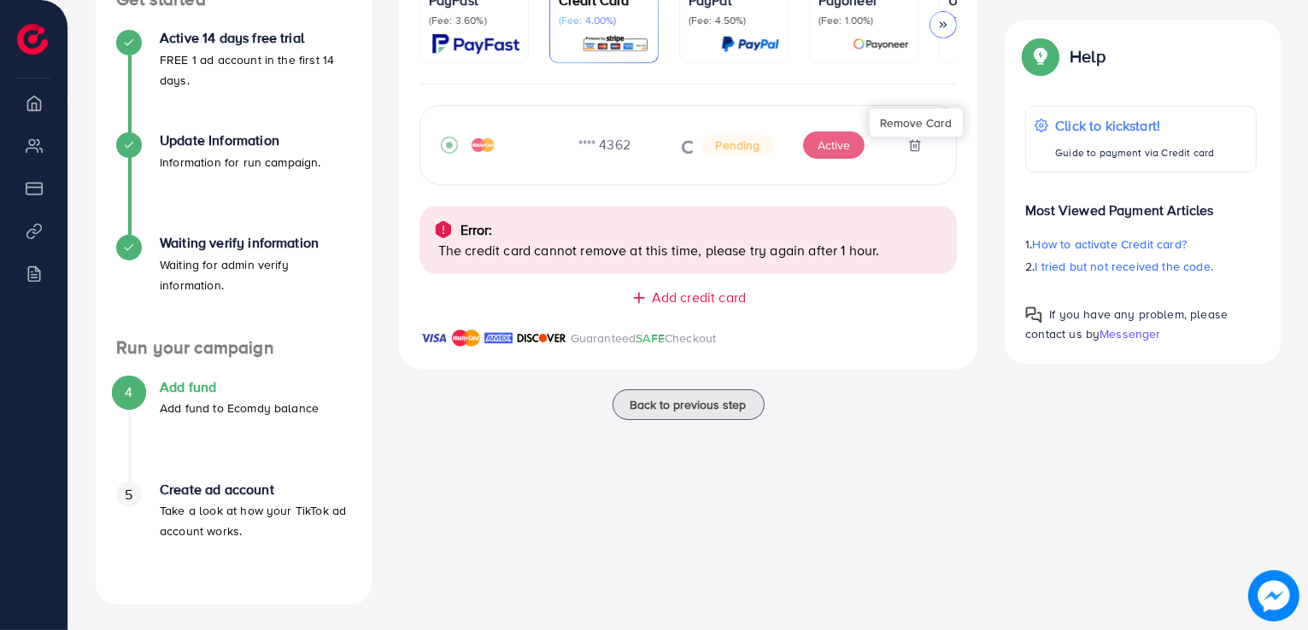
scroll to position [306, 0]
click at [493, 50] on img at bounding box center [475, 42] width 87 height 20
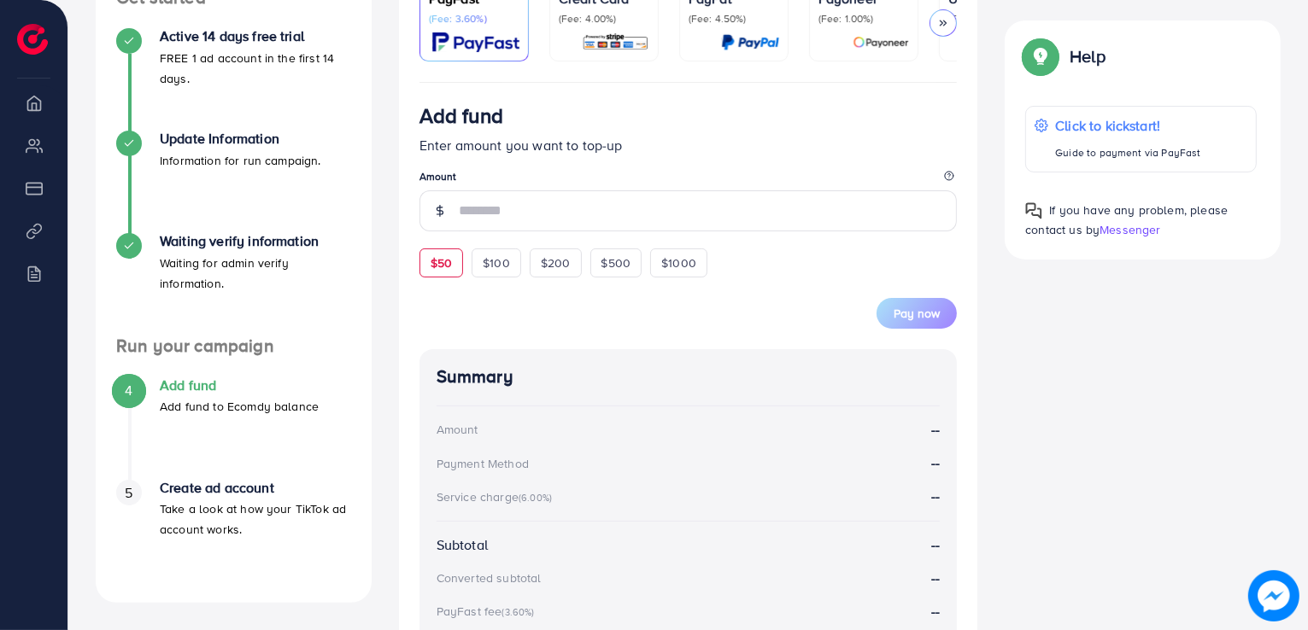
click at [461, 254] on div "$50 $100 $200 $500 $1000" at bounding box center [594, 259] width 350 height 38
click at [458, 257] on div "$50" at bounding box center [441, 263] width 44 height 29
type input "**"
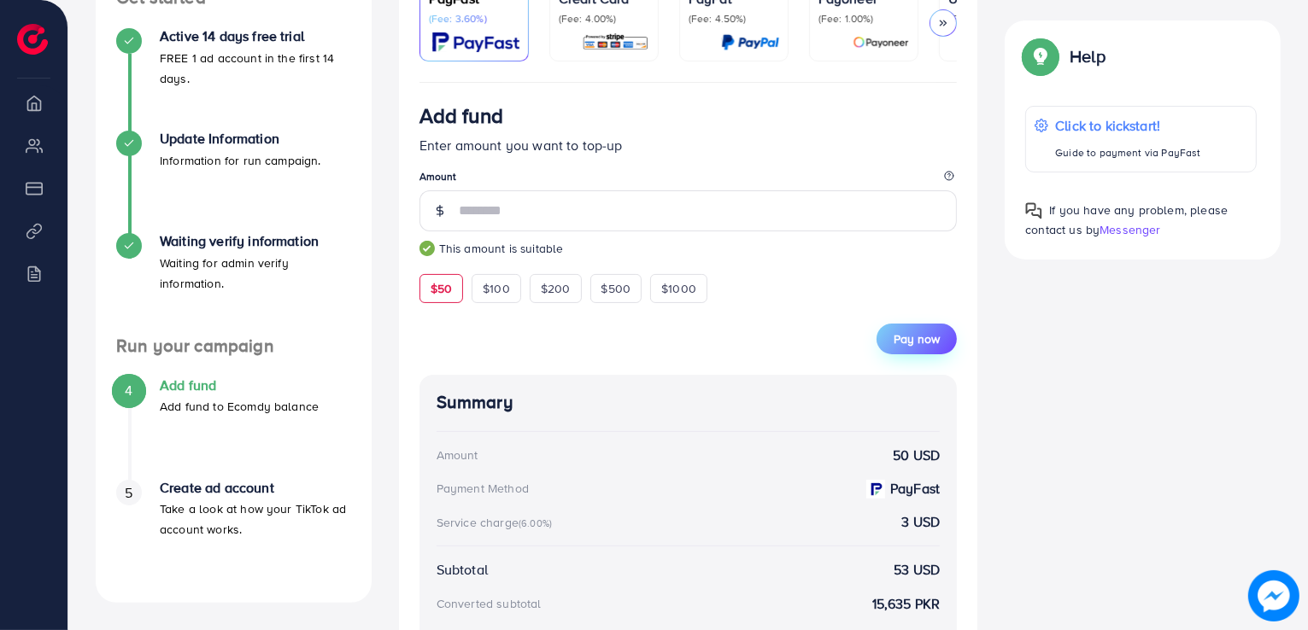
click at [895, 345] on span "Pay now" at bounding box center [916, 339] width 46 height 17
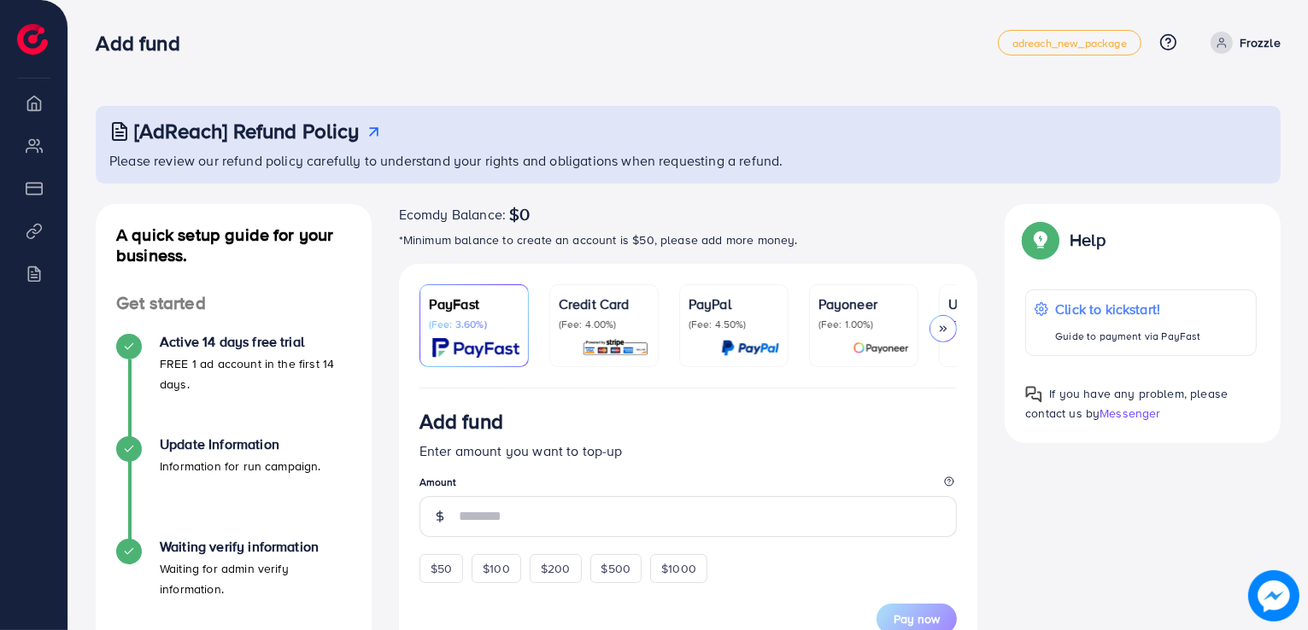
click at [602, 296] on p "Credit Card" at bounding box center [604, 304] width 91 height 20
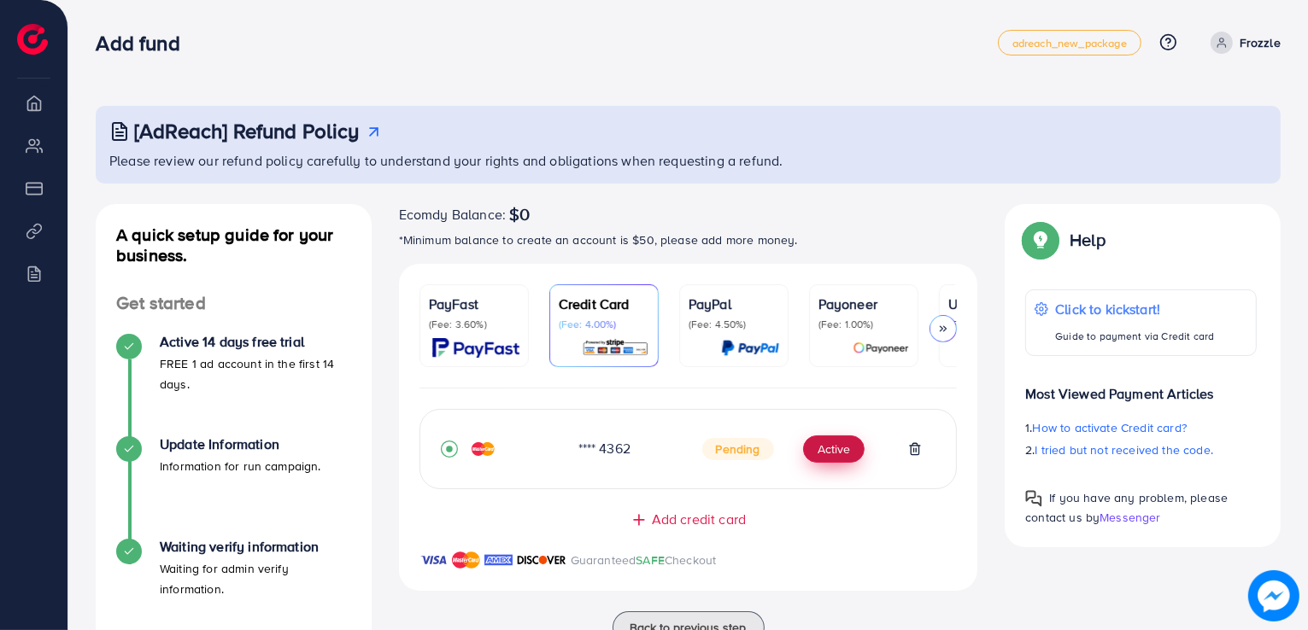
click at [817, 462] on button "Active" at bounding box center [833, 449] width 61 height 27
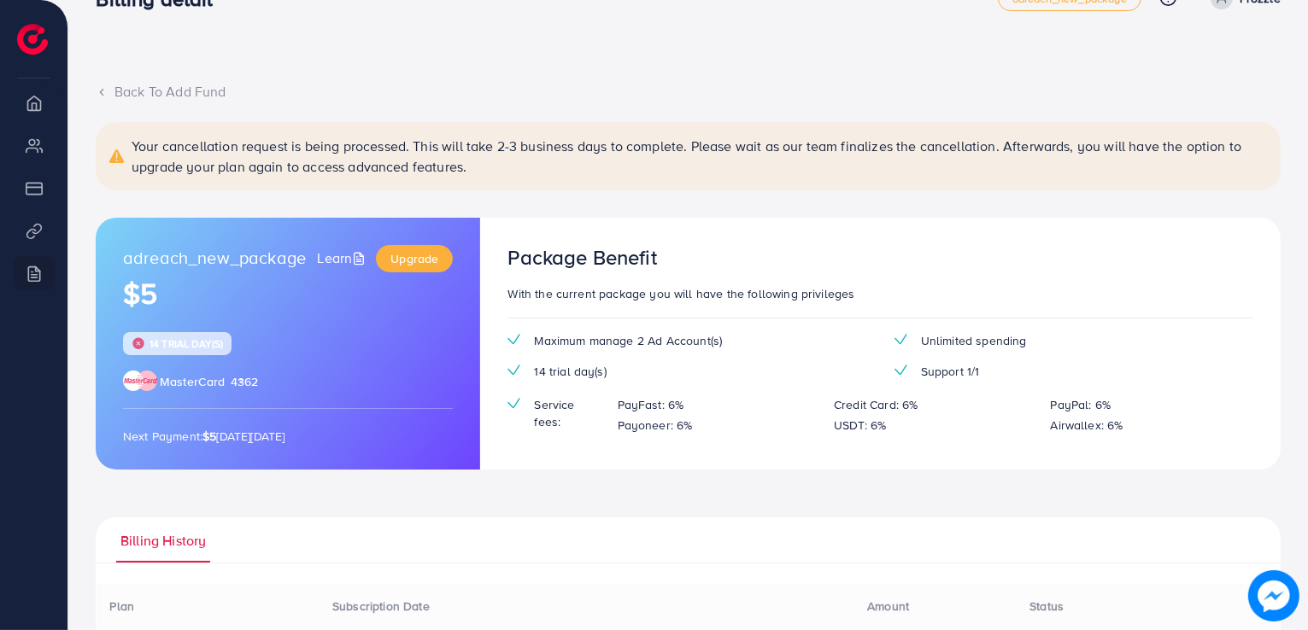
scroll to position [85, 0]
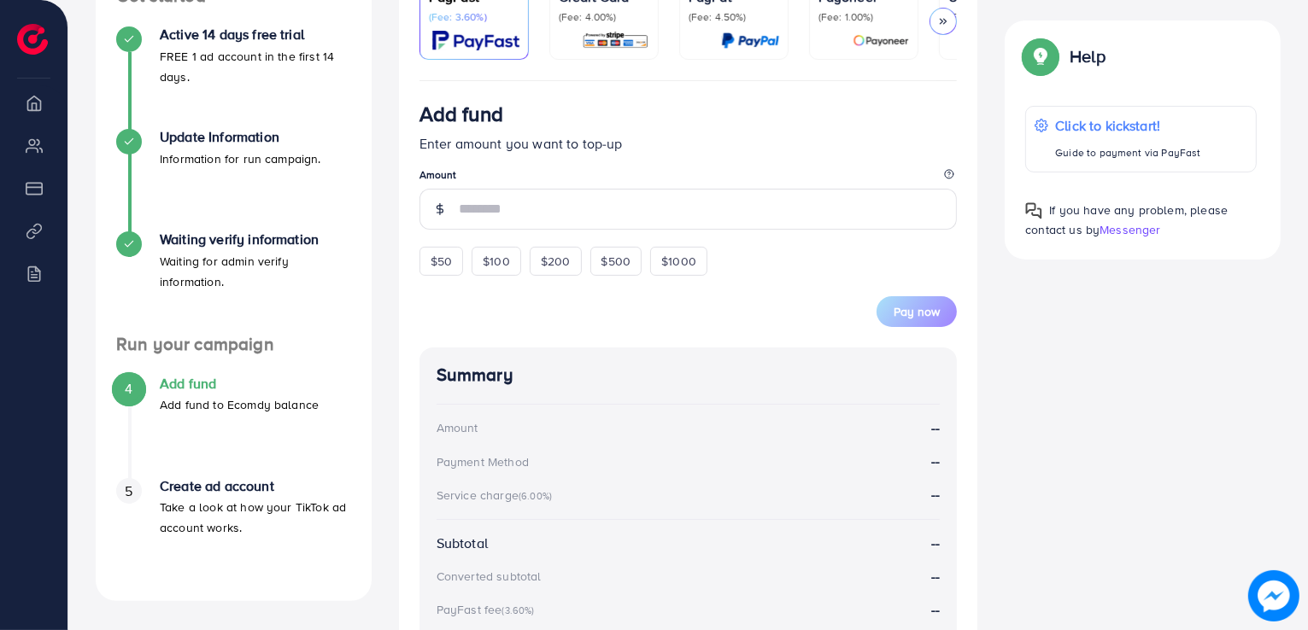
scroll to position [344, 0]
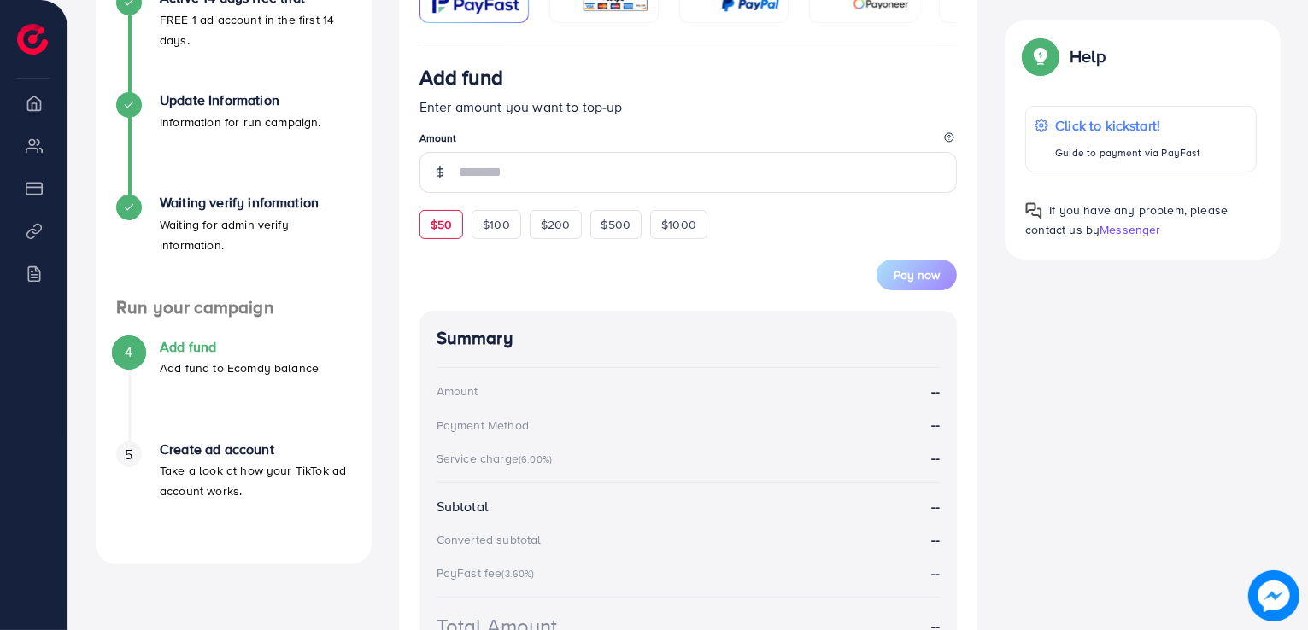
click at [442, 220] on span "$50" at bounding box center [440, 224] width 21 height 17
type input "**"
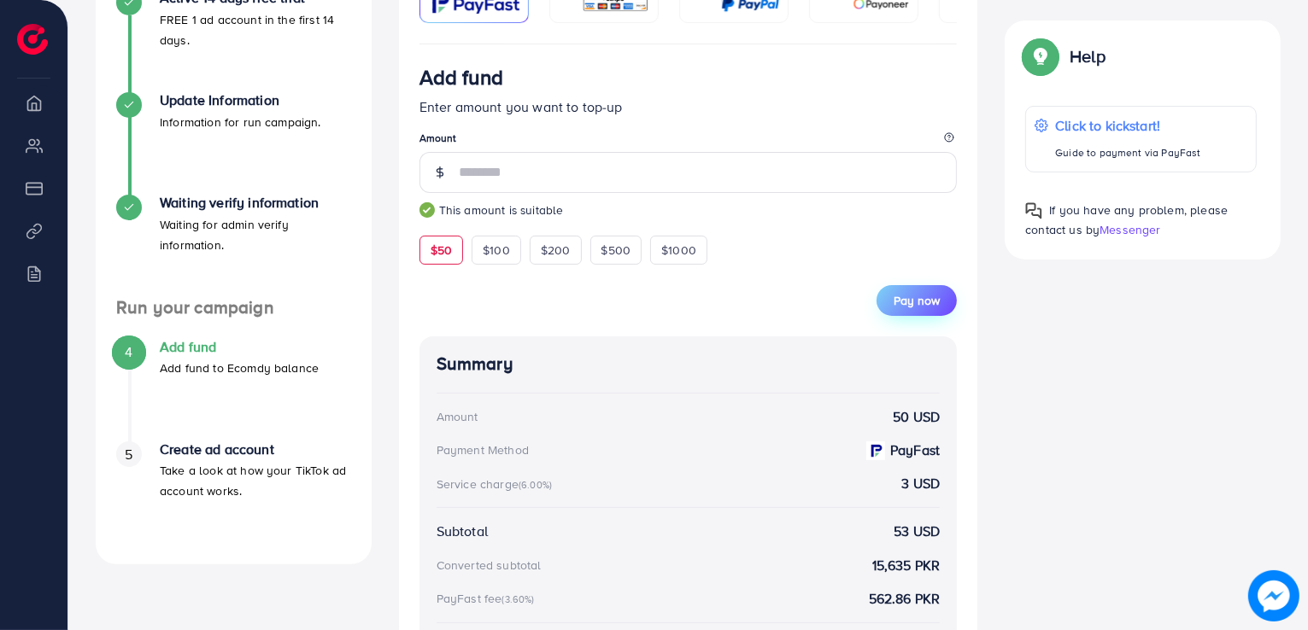
click at [907, 313] on button "Pay now" at bounding box center [916, 300] width 80 height 31
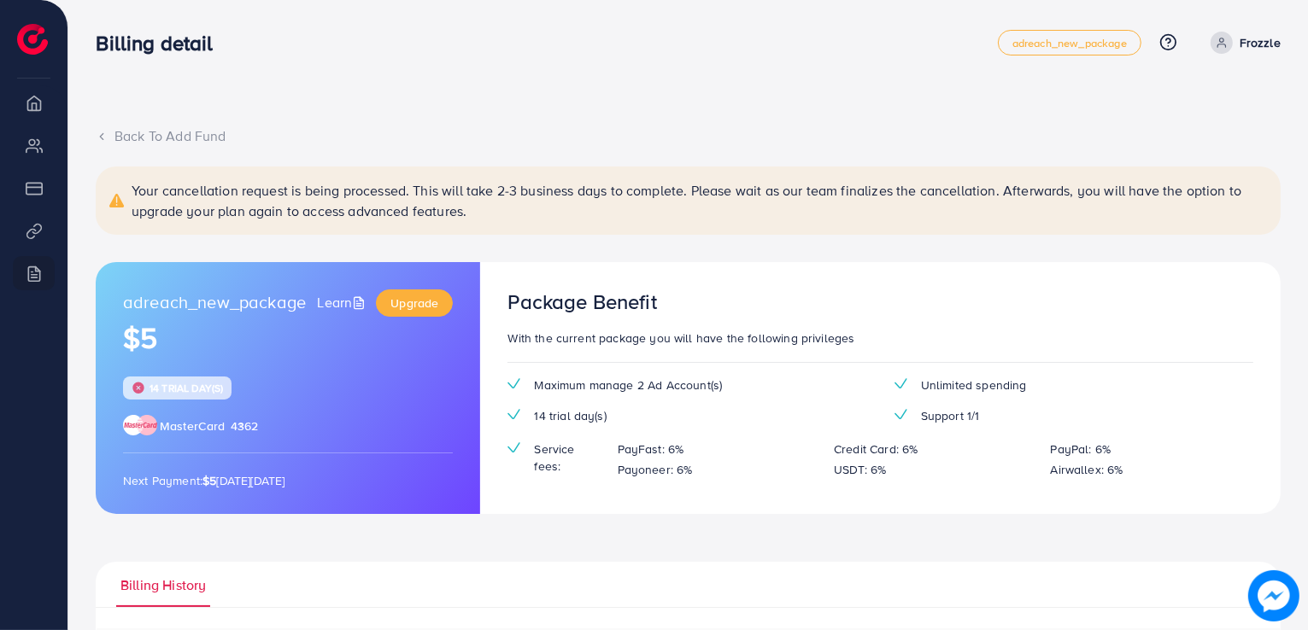
click at [116, 146] on div "Back To Add Fund Your cancellation request is being processed. This will take 2…" at bounding box center [688, 508] width 1185 height 764
click at [111, 139] on div "Back To Add Fund" at bounding box center [688, 136] width 1185 height 20
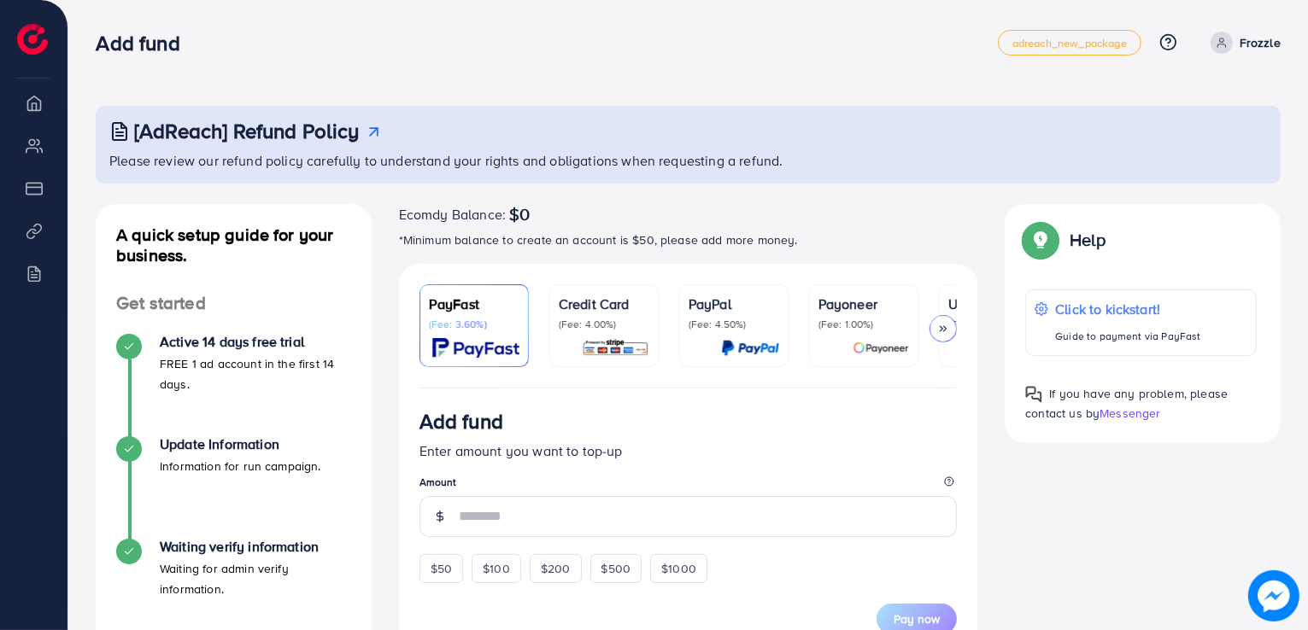
click at [595, 328] on p "(Fee: 4.00%)" at bounding box center [604, 325] width 91 height 14
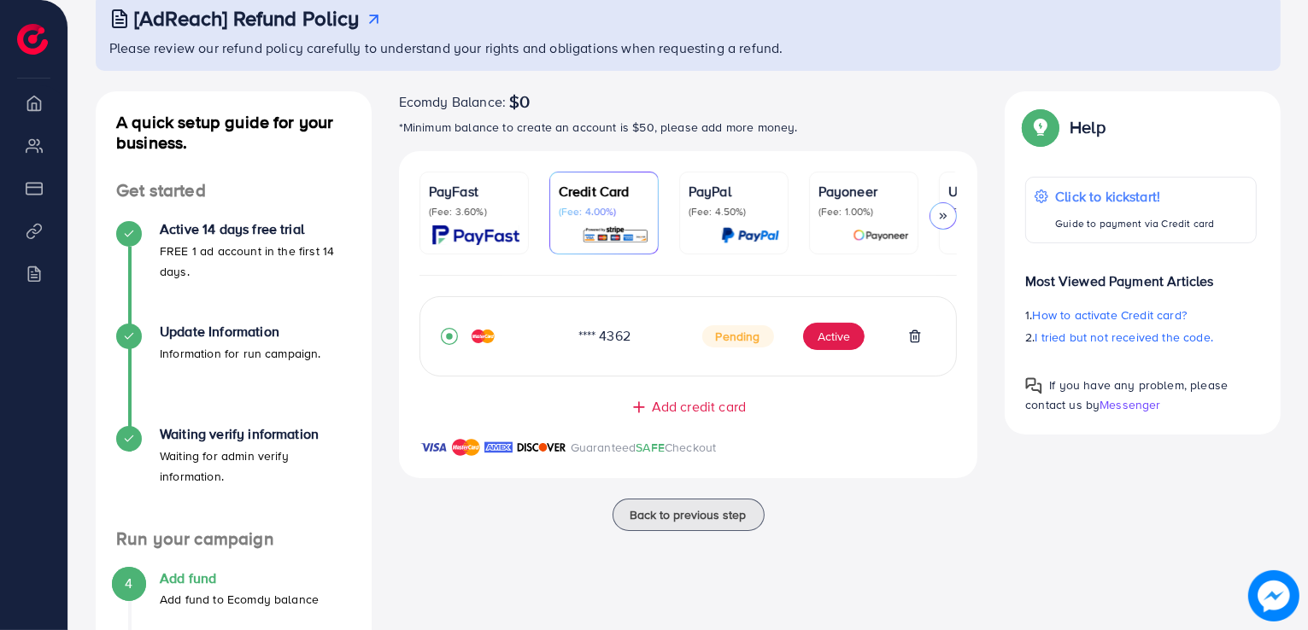
scroll to position [116, 0]
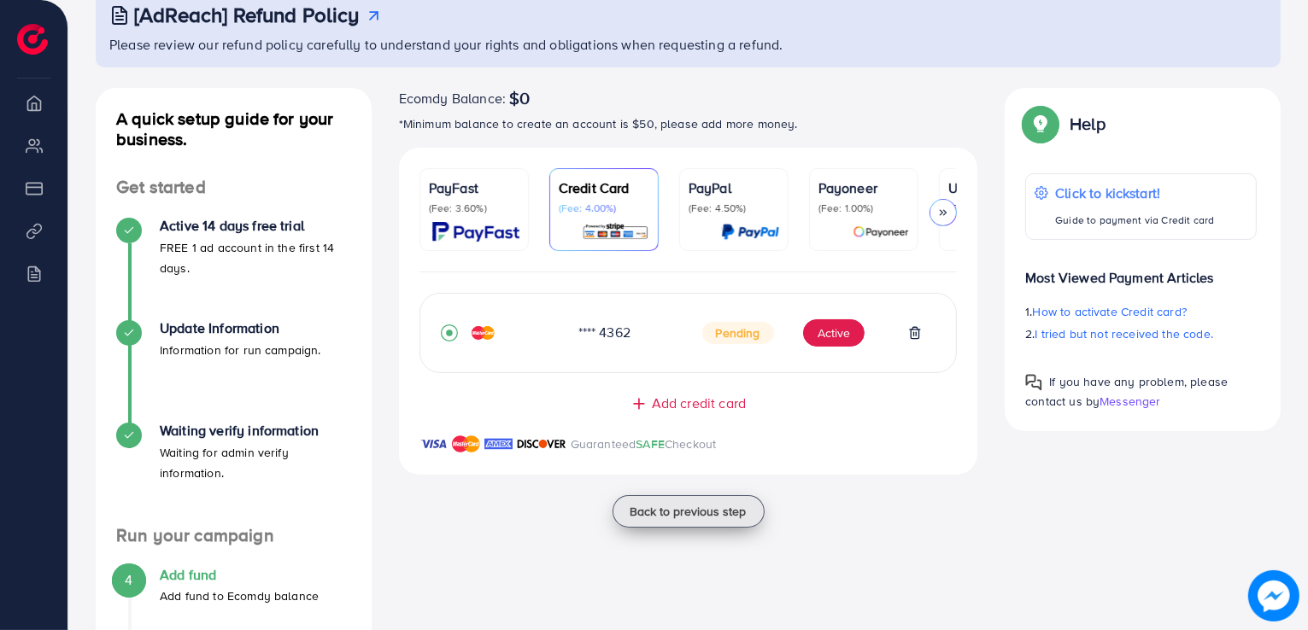
click at [688, 523] on button "Back to previous step" at bounding box center [688, 511] width 152 height 32
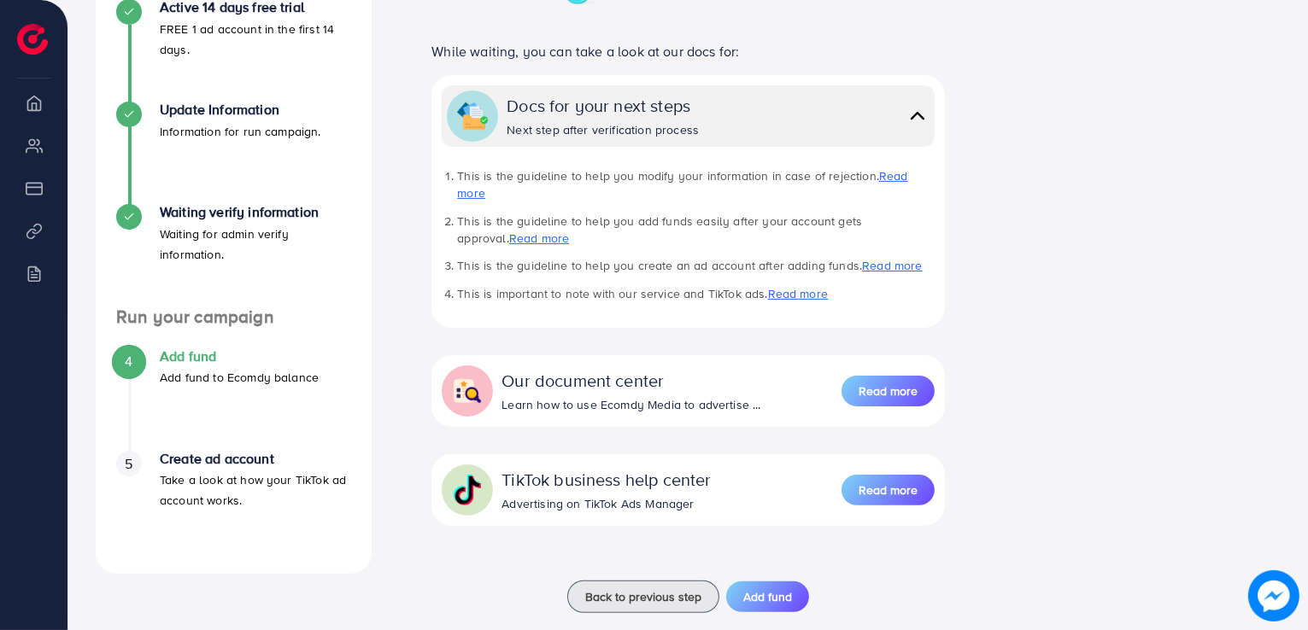
scroll to position [348, 0]
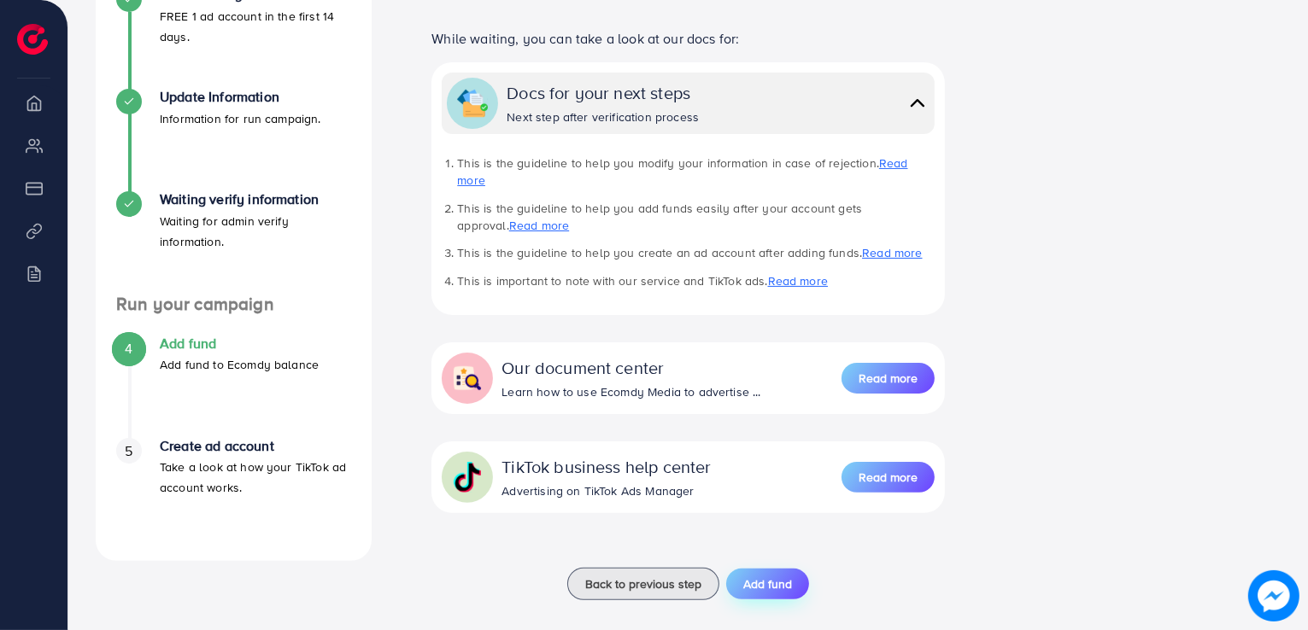
click at [749, 576] on span "Add fund" at bounding box center [767, 584] width 49 height 17
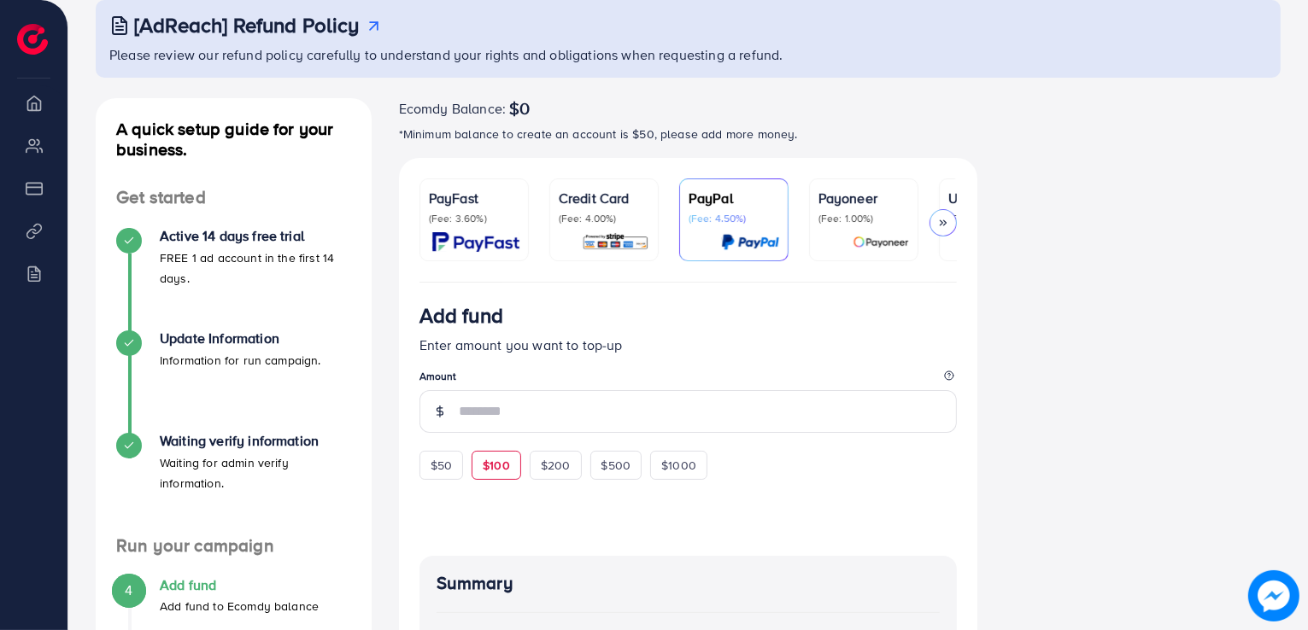
scroll to position [108, 0]
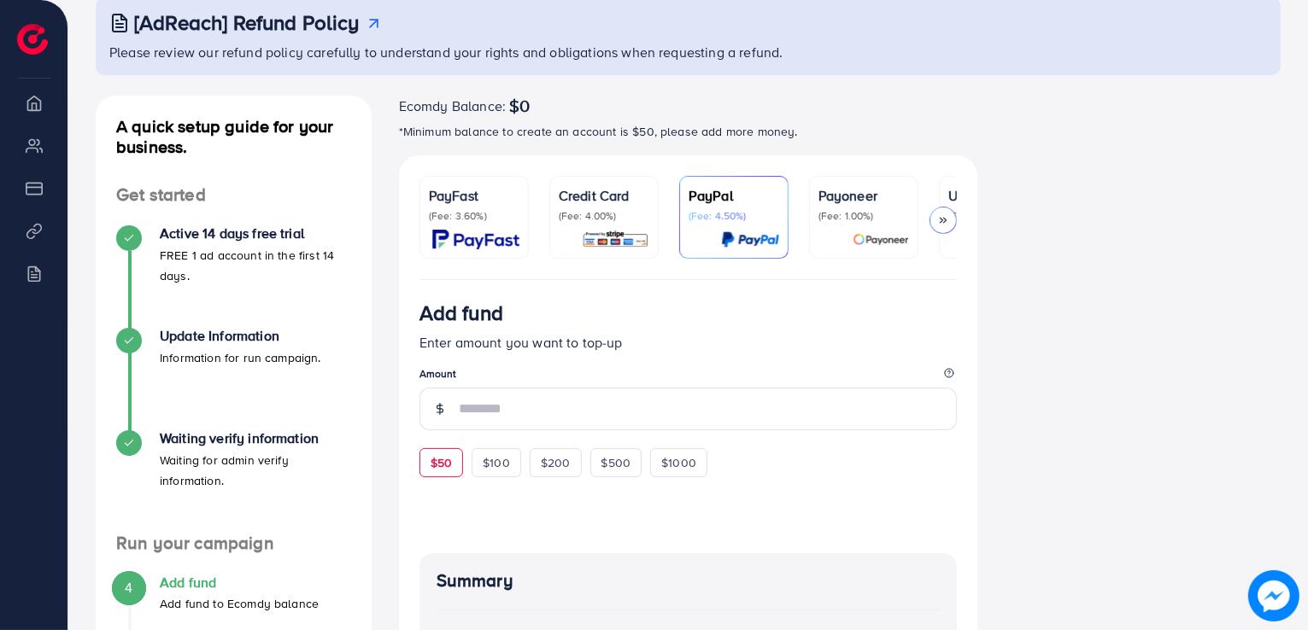
click at [448, 459] on span "$50" at bounding box center [440, 462] width 21 height 17
type input "**"
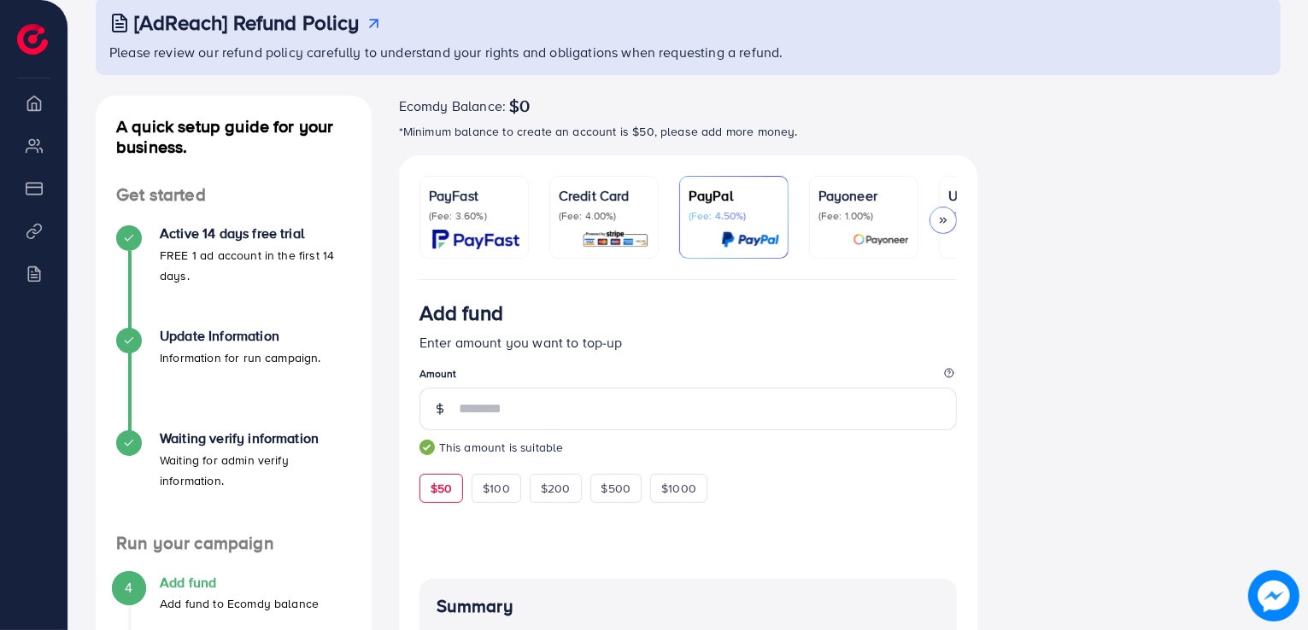
click at [632, 230] on img at bounding box center [615, 240] width 67 height 20
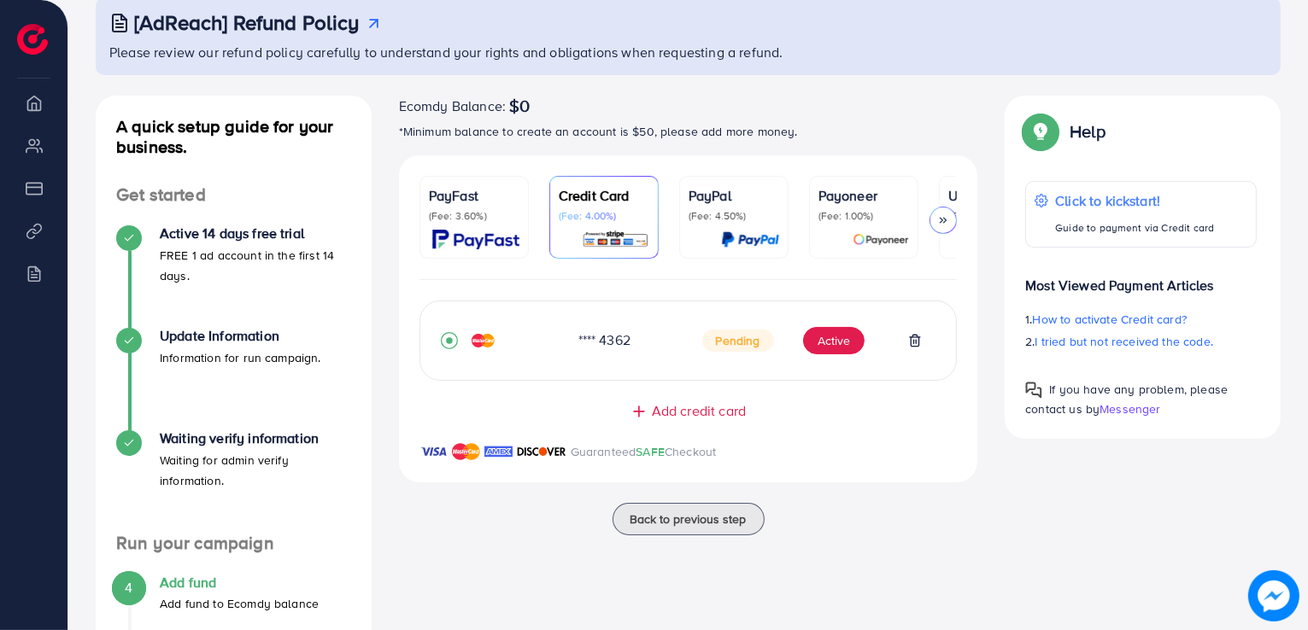
click at [451, 192] on p "PayFast" at bounding box center [474, 195] width 91 height 20
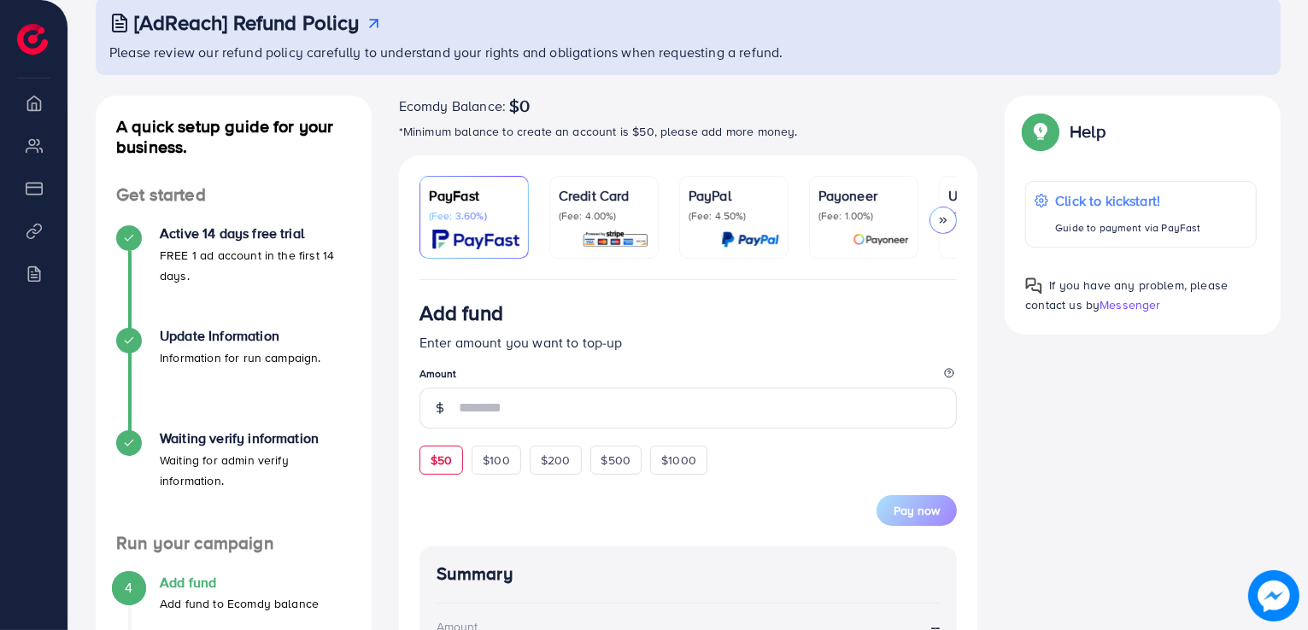
click at [435, 455] on span "$50" at bounding box center [440, 460] width 21 height 17
type input "**"
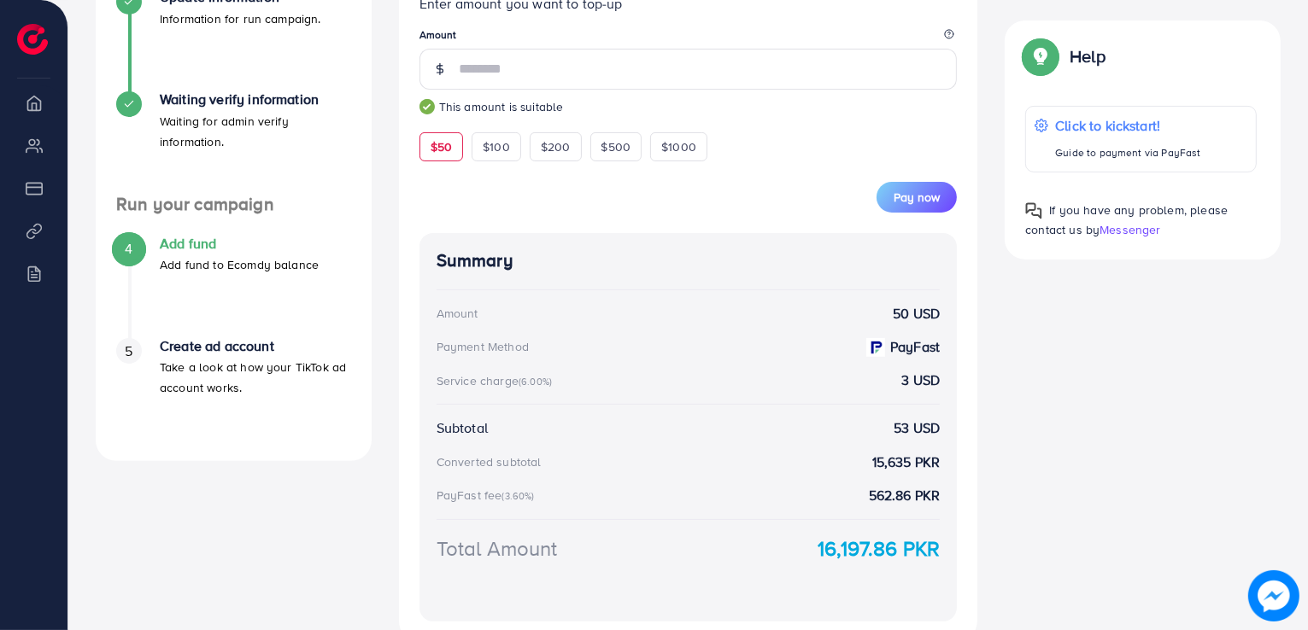
scroll to position [449, 0]
click at [916, 208] on button "Pay now" at bounding box center [916, 195] width 80 height 31
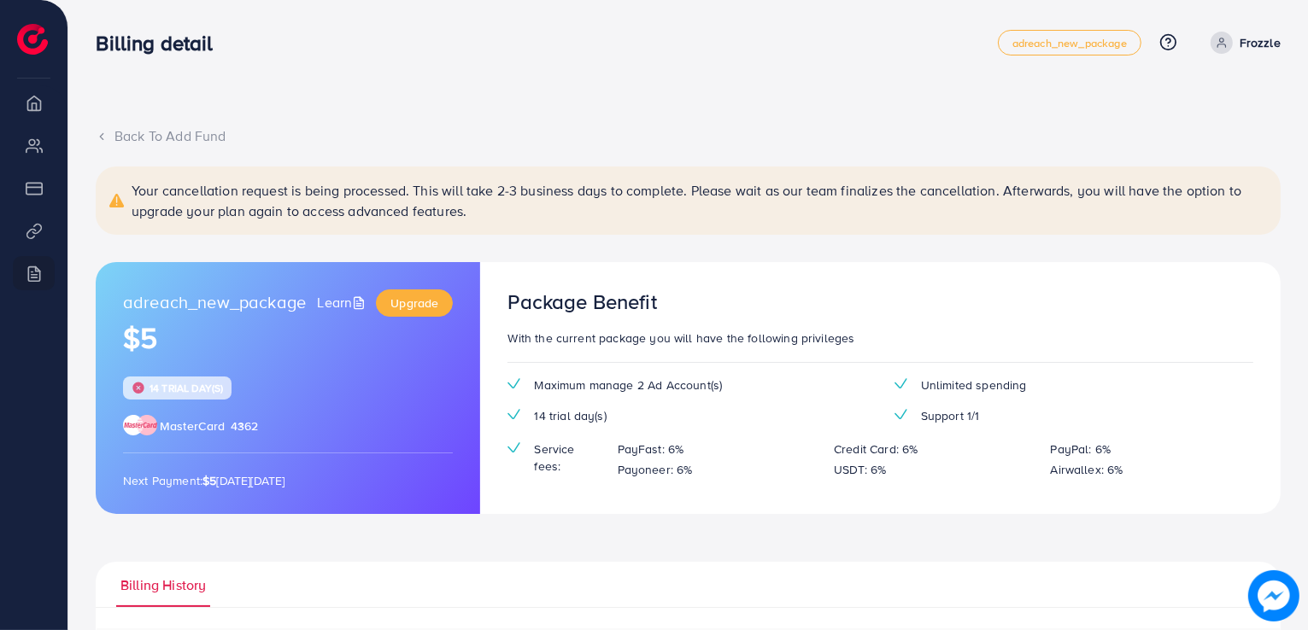
click at [161, 134] on div "Back To Add Fund" at bounding box center [688, 136] width 1185 height 20
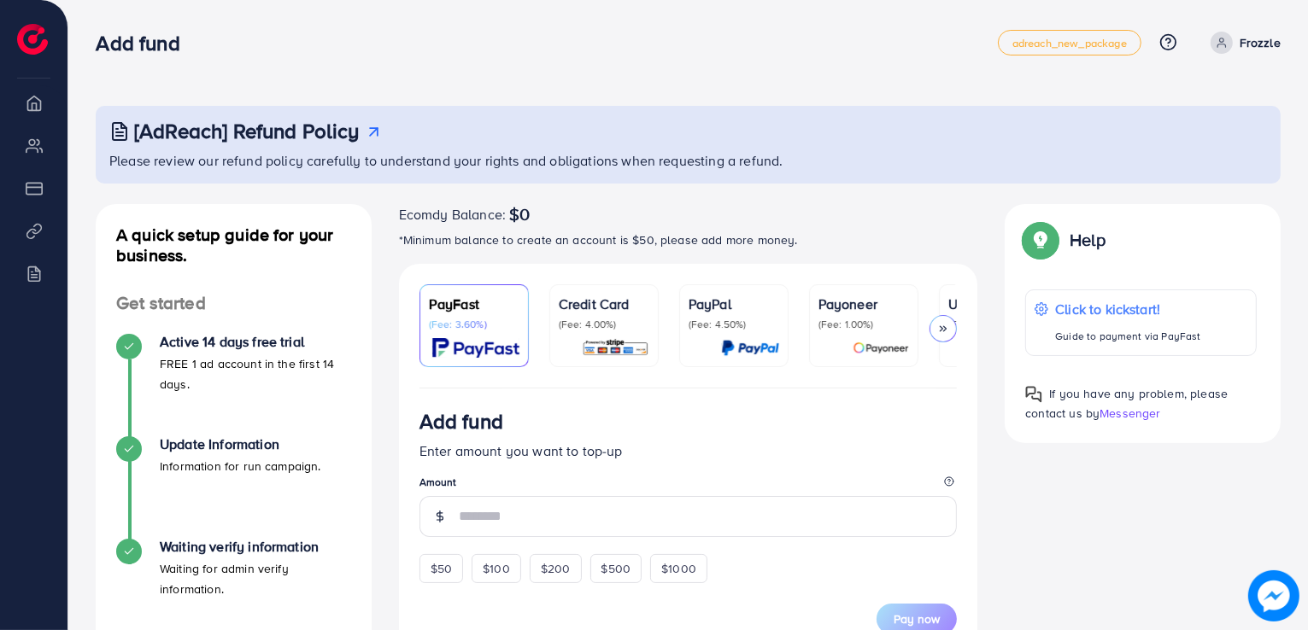
click at [621, 294] on p "Credit Card" at bounding box center [604, 304] width 91 height 20
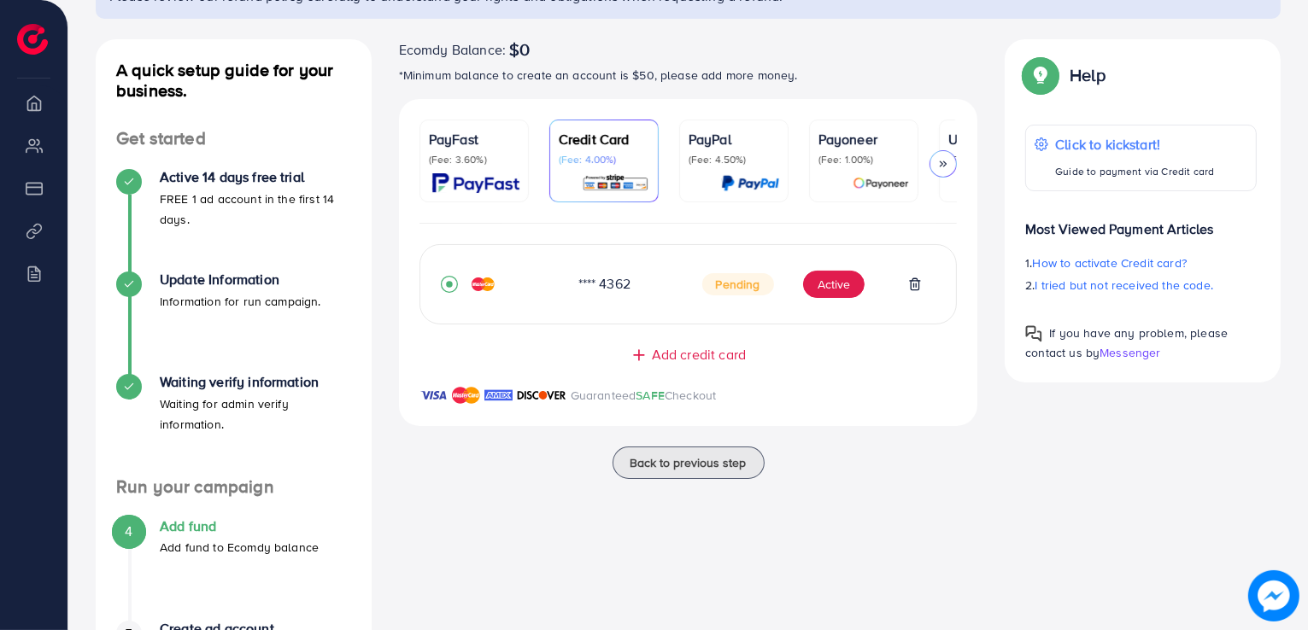
scroll to position [167, 0]
